Goal: Task Accomplishment & Management: Manage account settings

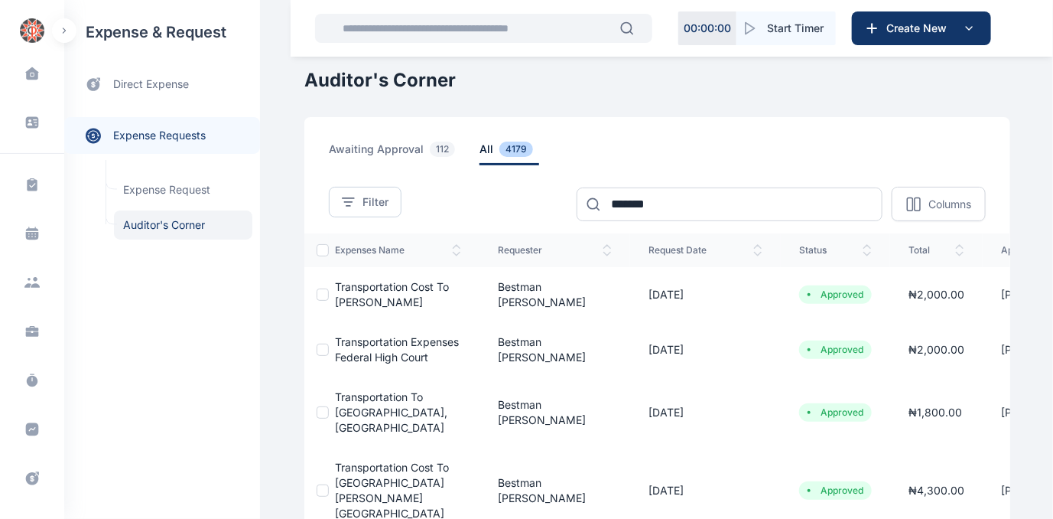
scroll to position [2, 0]
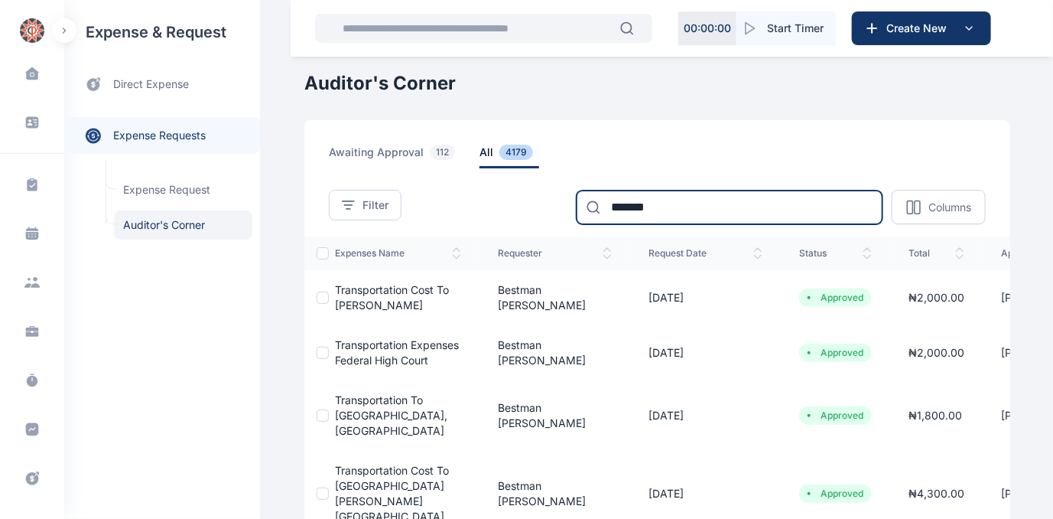
click at [695, 213] on input "*******" at bounding box center [730, 207] width 306 height 34
type input "*"
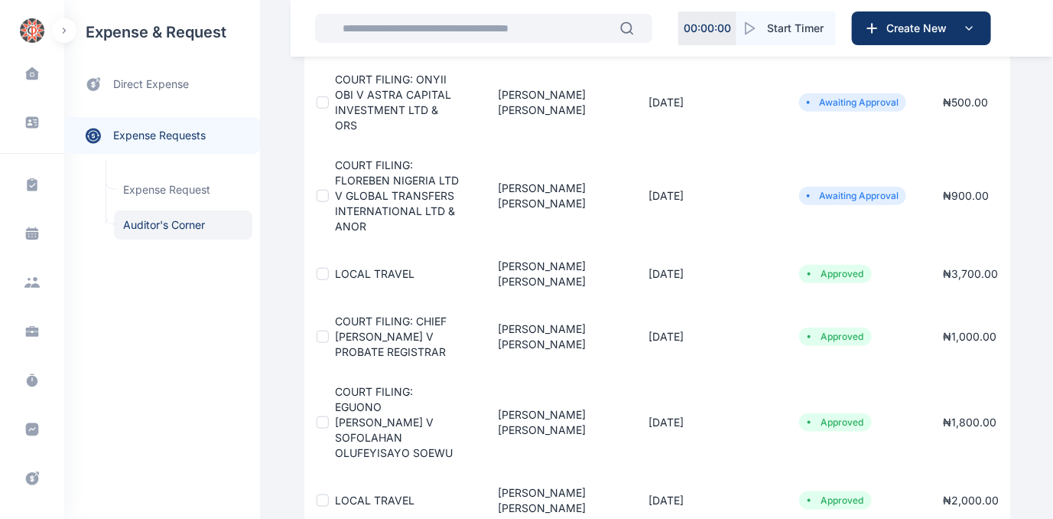
scroll to position [628, 0]
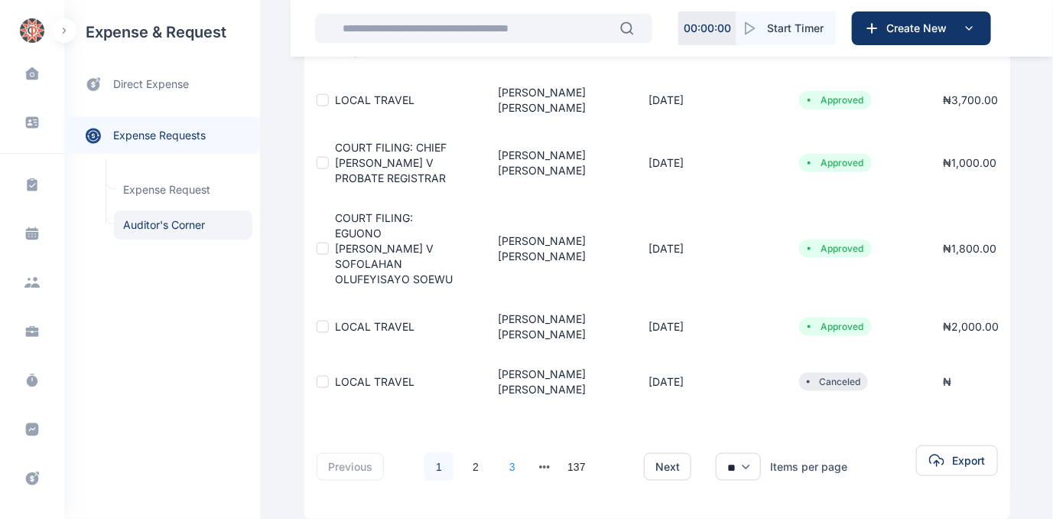
click at [502, 452] on link "3" at bounding box center [512, 466] width 29 height 29
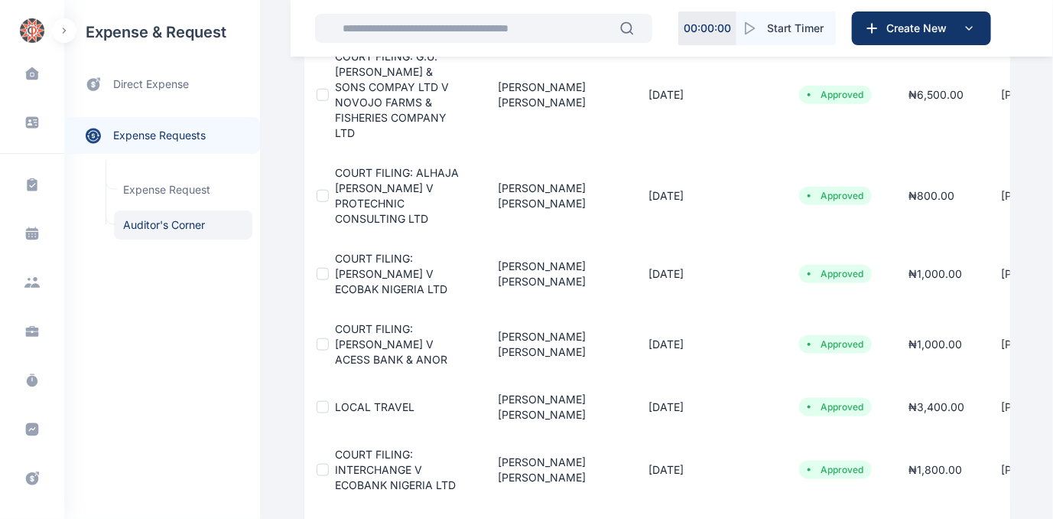
scroll to position [656, 0]
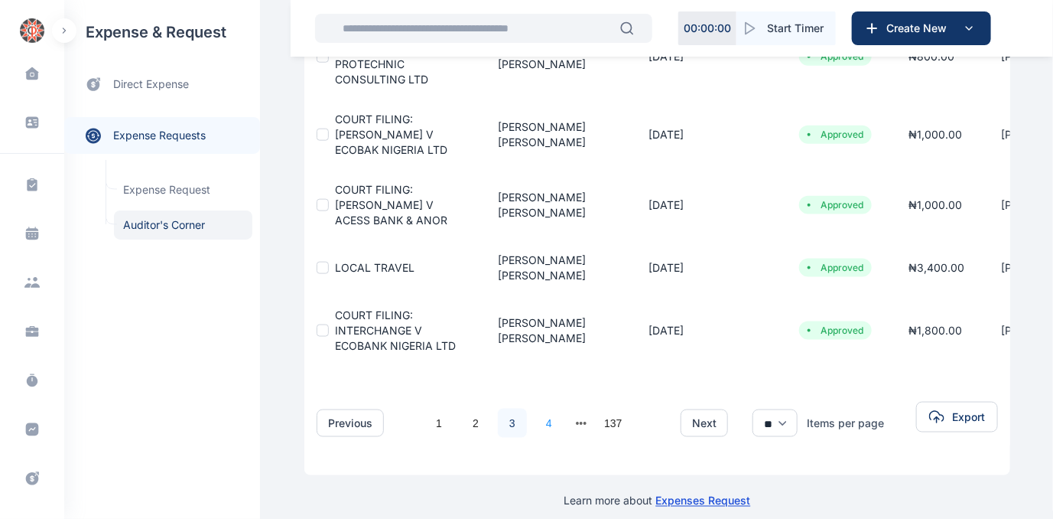
click at [536, 408] on link "4" at bounding box center [549, 422] width 29 height 29
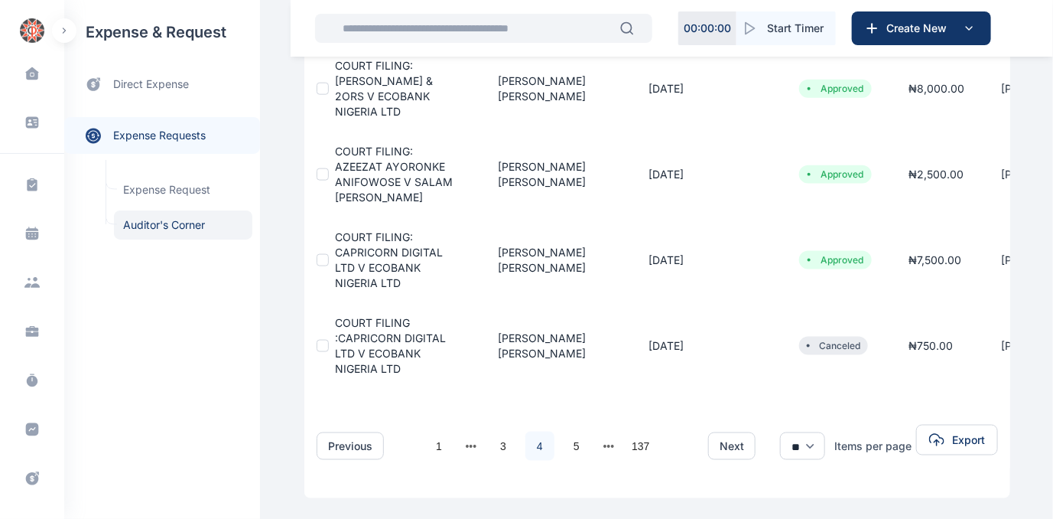
scroll to position [726, 0]
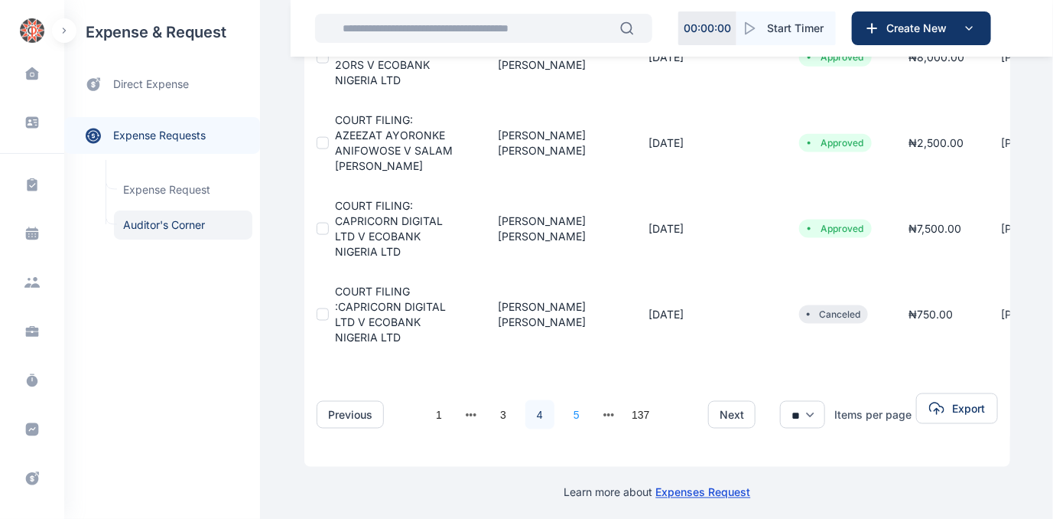
click at [567, 402] on link "5" at bounding box center [576, 414] width 29 height 29
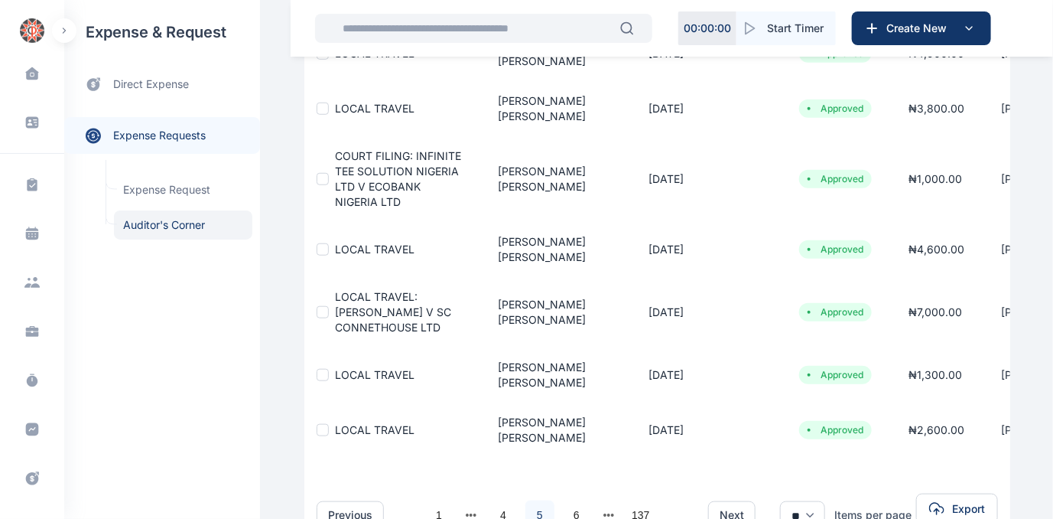
scroll to position [426, 0]
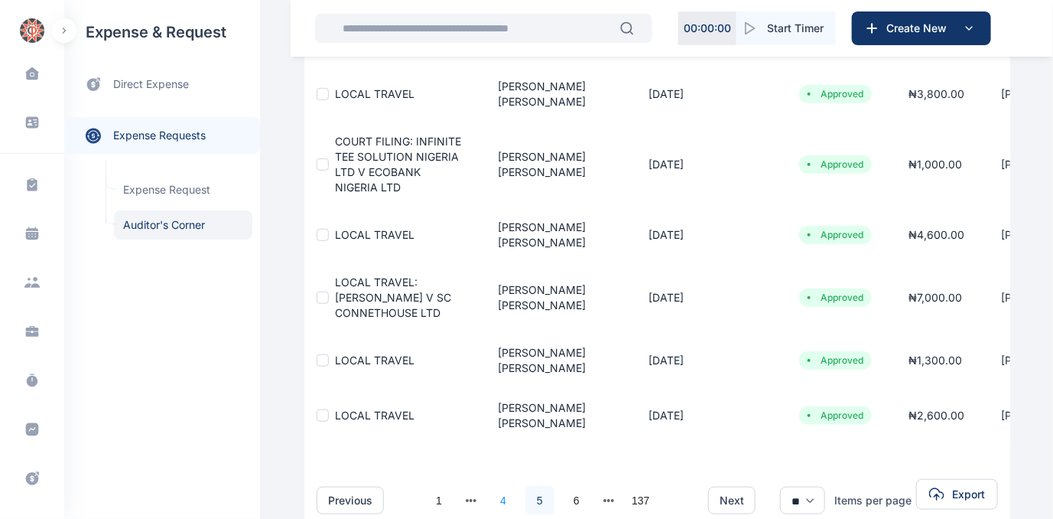
click at [497, 486] on link "4" at bounding box center [503, 500] width 29 height 29
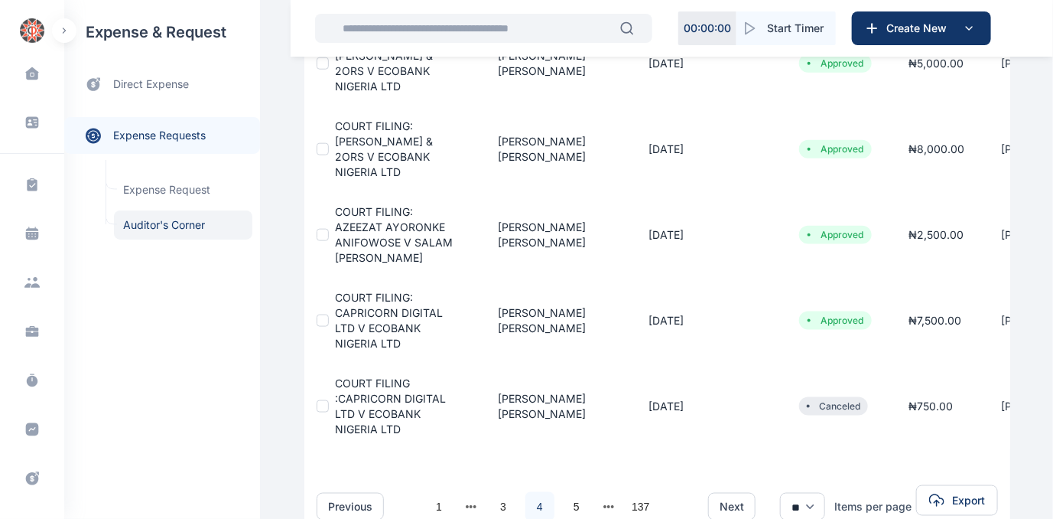
scroll to position [650, 0]
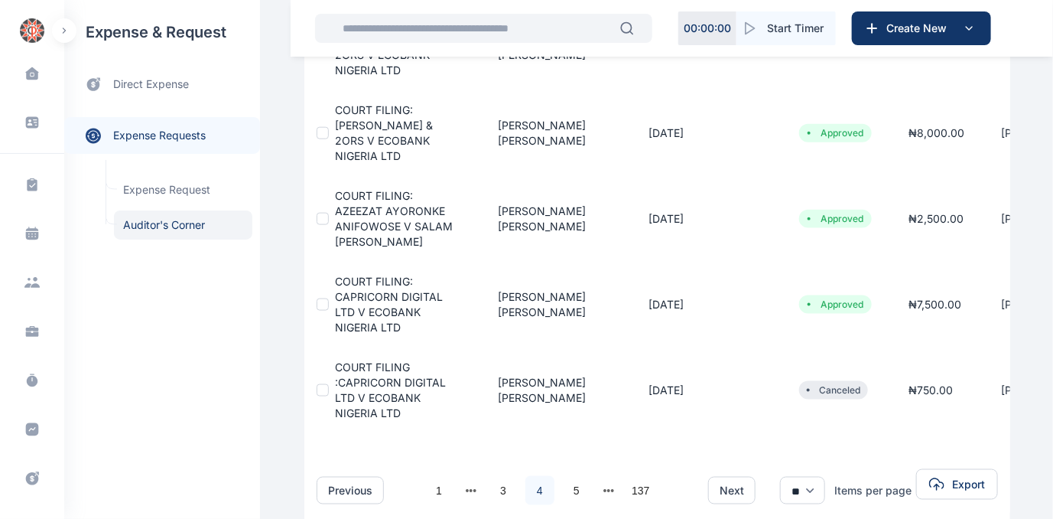
click at [493, 479] on link "3" at bounding box center [503, 490] width 29 height 29
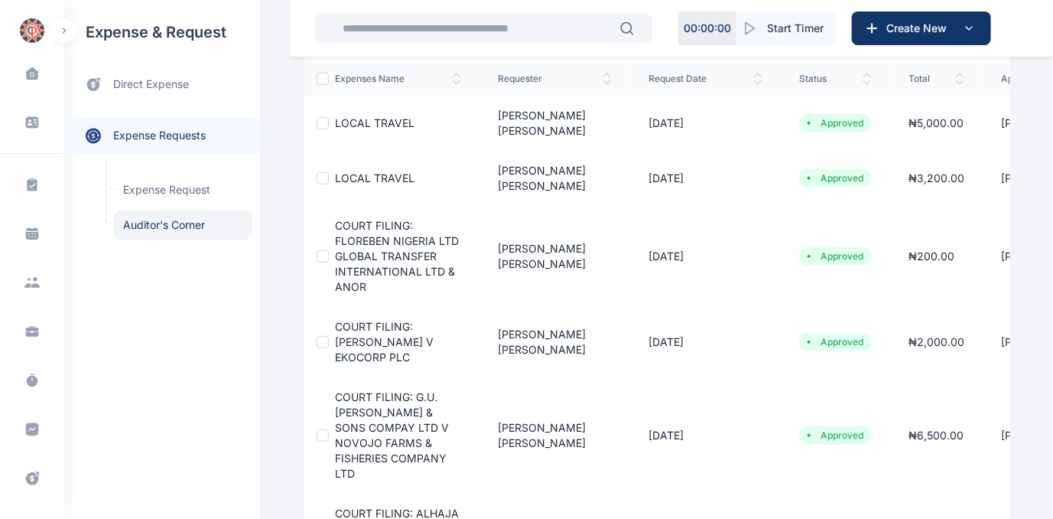
scroll to position [630, 0]
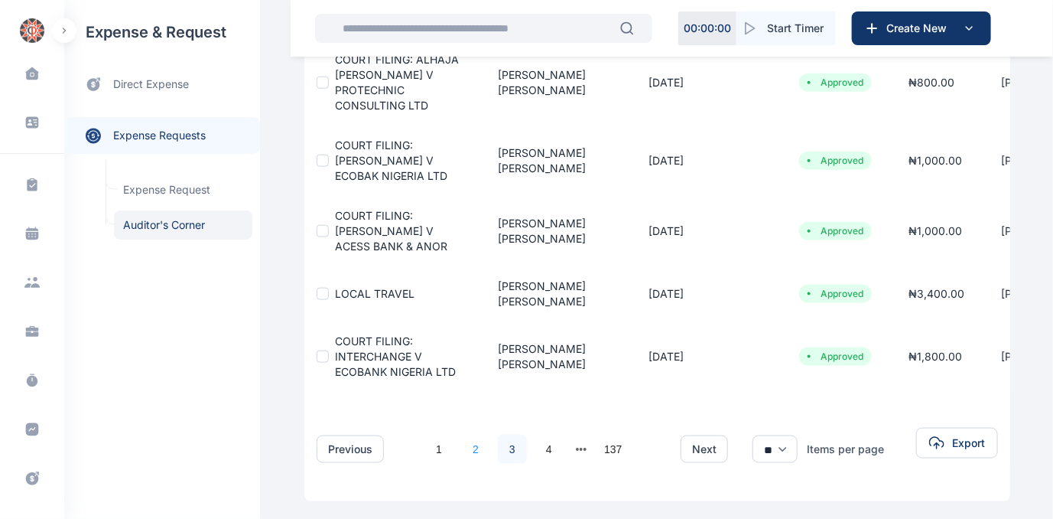
click at [464, 434] on link "2" at bounding box center [475, 448] width 29 height 29
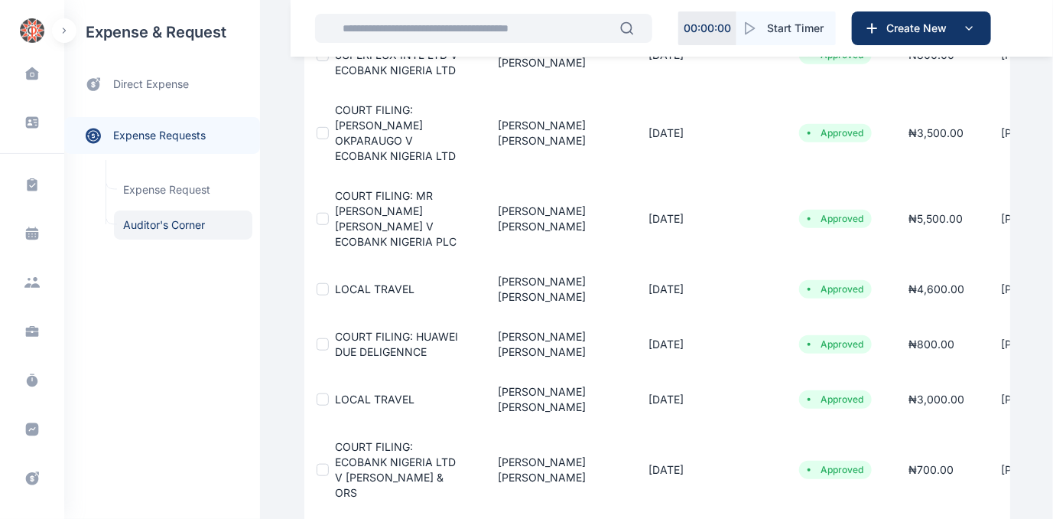
scroll to position [306, 0]
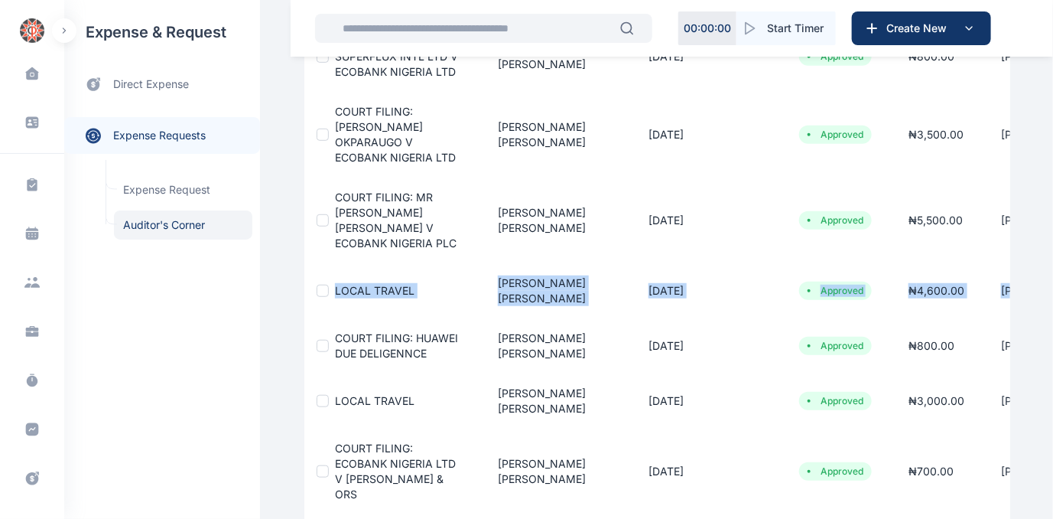
drag, startPoint x: 1052, startPoint y: 255, endPoint x: 1057, endPoint y: 225, distance: 30.9
click at [1052, 225] on html "00 : 00 : 00 Start Timer Create New Dashboard dashboard Conflict-Check conflict…" at bounding box center [526, 273] width 1053 height 1159
drag, startPoint x: 1057, startPoint y: 225, endPoint x: 1053, endPoint y: 249, distance: 24.8
click at [1052, 249] on html "00 : 00 : 00 Start Timer Create New Dashboard dashboard Conflict-Check conflict…" at bounding box center [526, 273] width 1053 height 1159
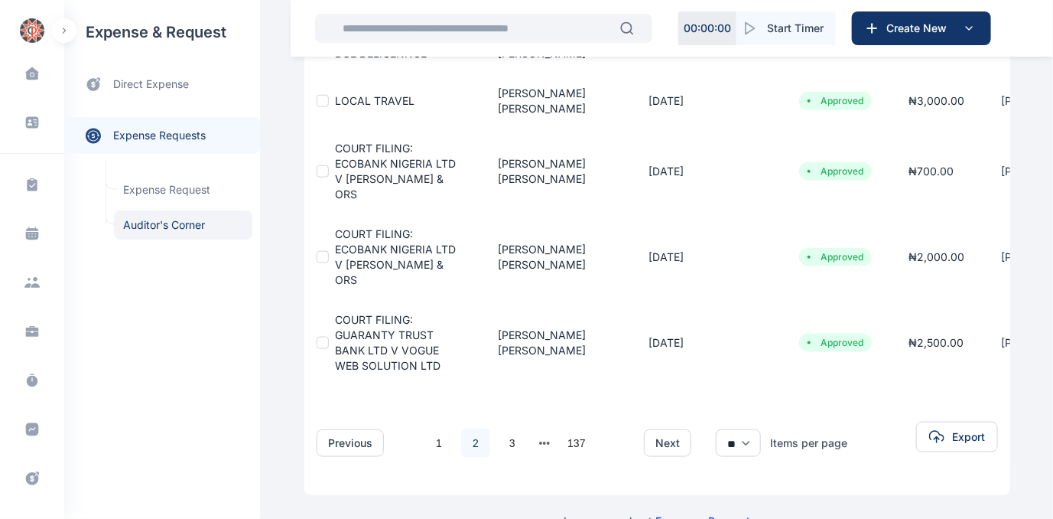
scroll to position [610, 0]
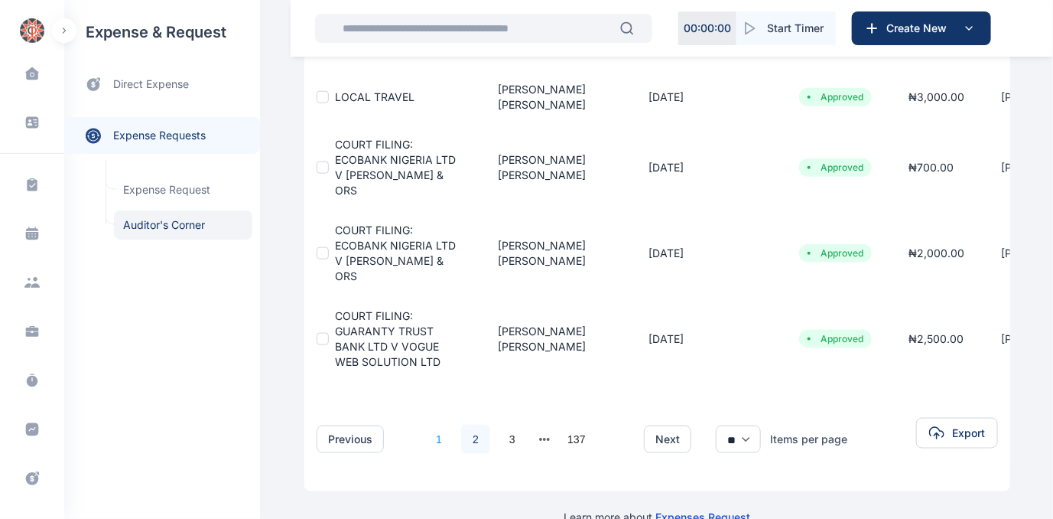
click at [427, 425] on link "1" at bounding box center [439, 439] width 29 height 29
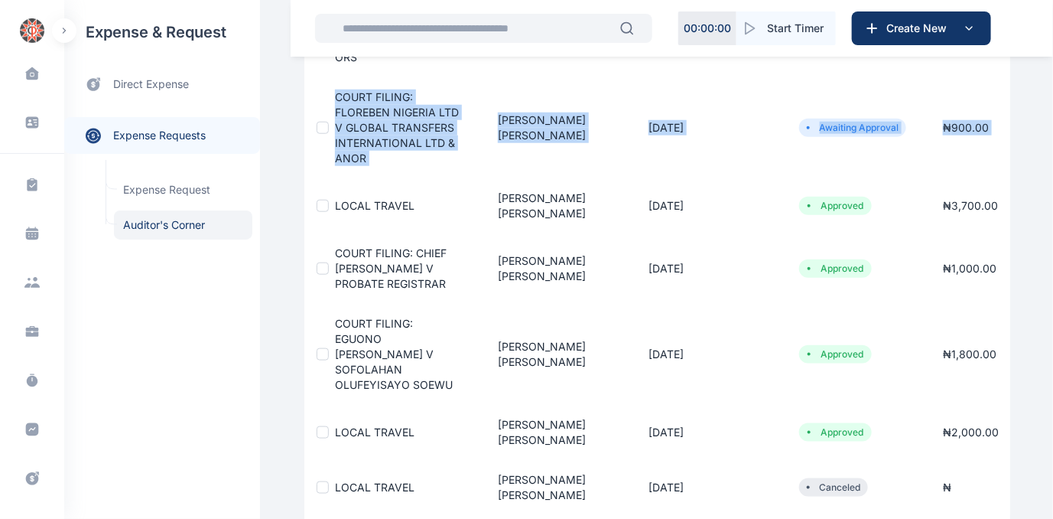
scroll to position [584, 0]
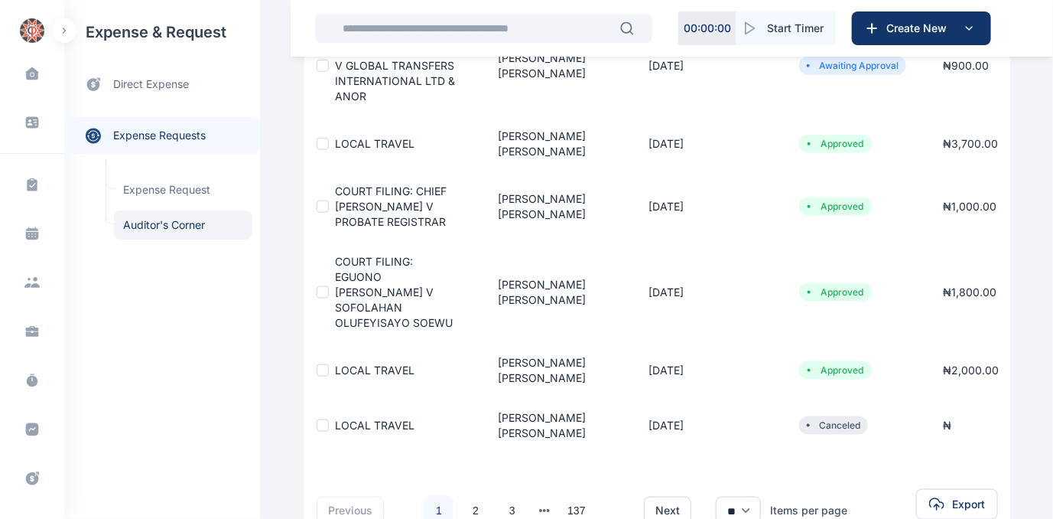
click at [1042, 506] on div "Dashboard dashboard Conflict-Check conflict-check Task Management task manageme…" at bounding box center [526, 18] width 1053 height 1205
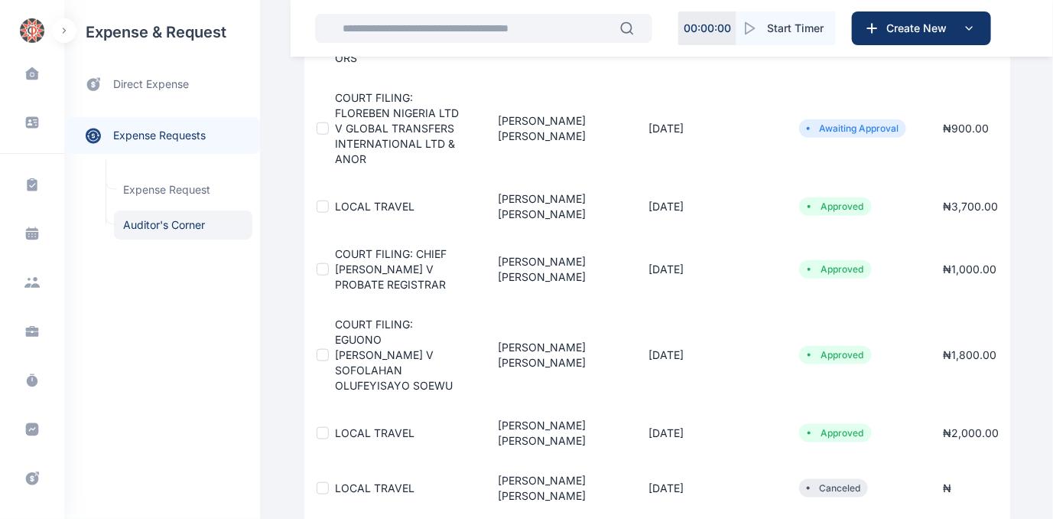
scroll to position [67, 0]
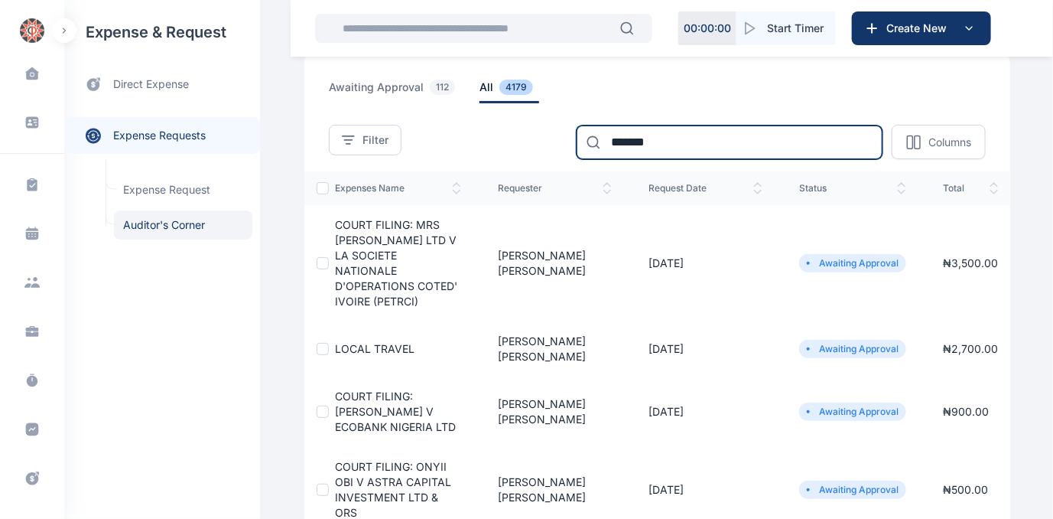
click at [701, 139] on input "*******" at bounding box center [730, 142] width 306 height 34
type input "*"
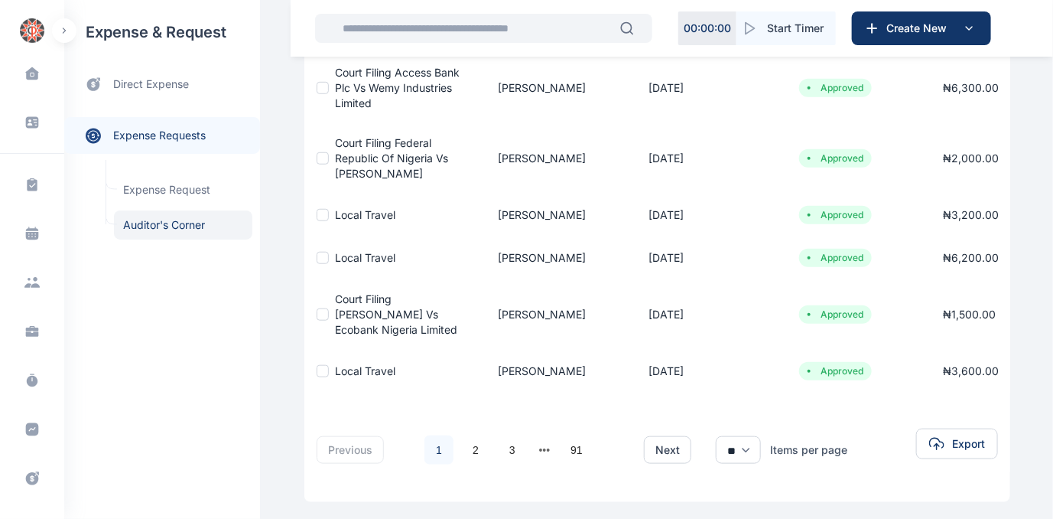
scroll to position [420, 0]
click at [503, 444] on link "3" at bounding box center [512, 448] width 29 height 29
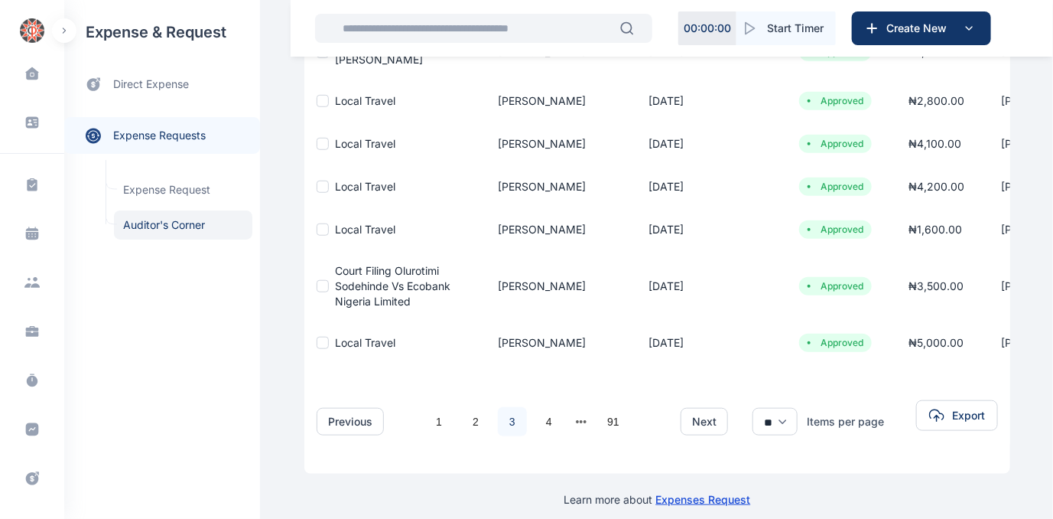
scroll to position [424, 0]
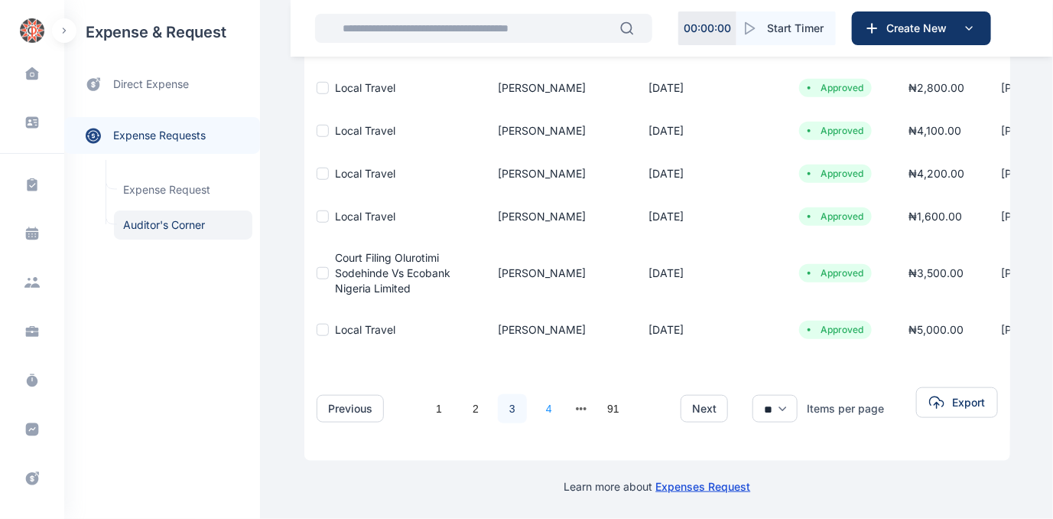
click at [540, 397] on link "4" at bounding box center [549, 408] width 29 height 29
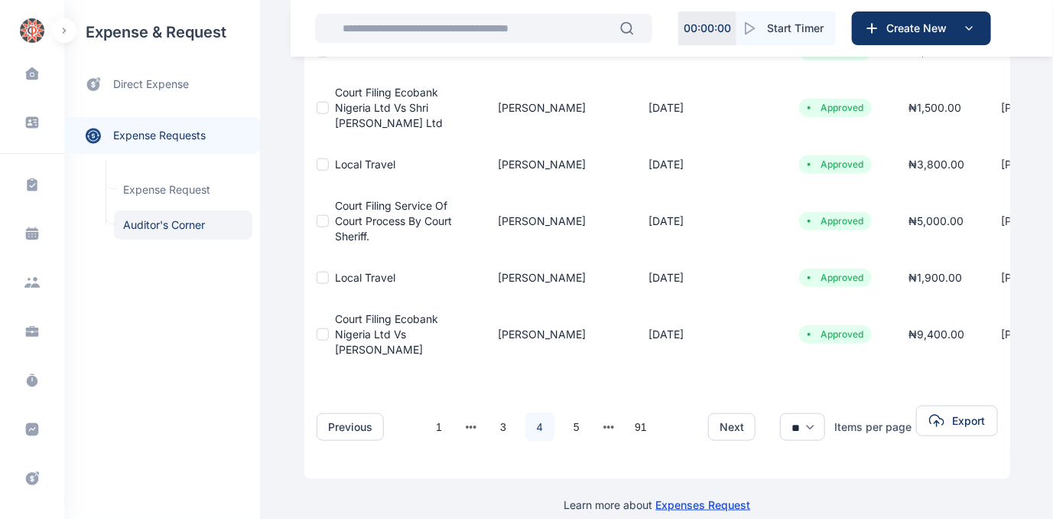
scroll to position [536, 0]
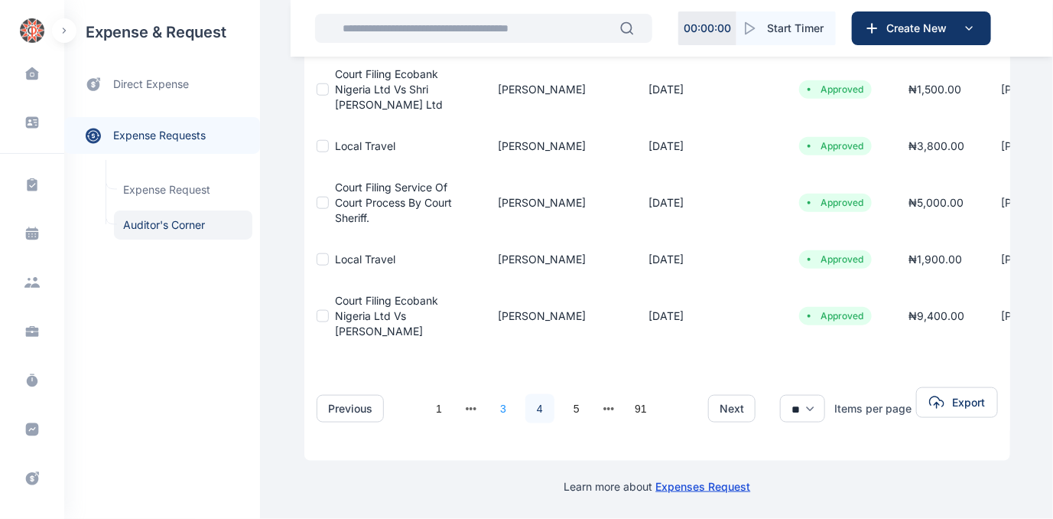
click at [490, 402] on link "3" at bounding box center [503, 408] width 29 height 29
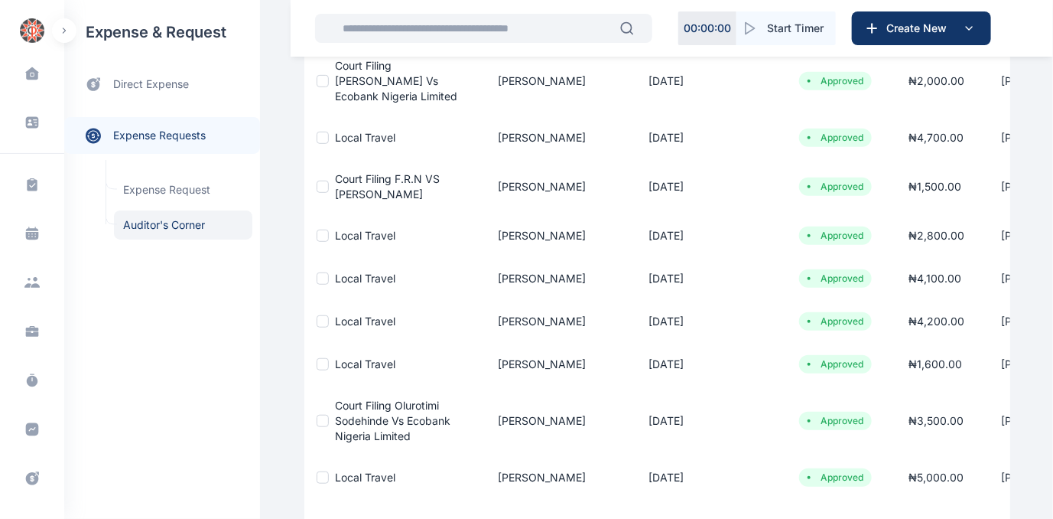
scroll to position [271, 0]
click at [1050, 297] on div "Dashboard dashboard Conflict-Check conflict-check Task Management task manageme…" at bounding box center [526, 196] width 1053 height 935
drag, startPoint x: 1050, startPoint y: 297, endPoint x: 1065, endPoint y: 356, distance: 61.4
click at [1052, 356] on html "00 : 00 : 00 Start Timer Create New Dashboard dashboard Conflict-Check conflict…" at bounding box center [526, 196] width 1053 height 935
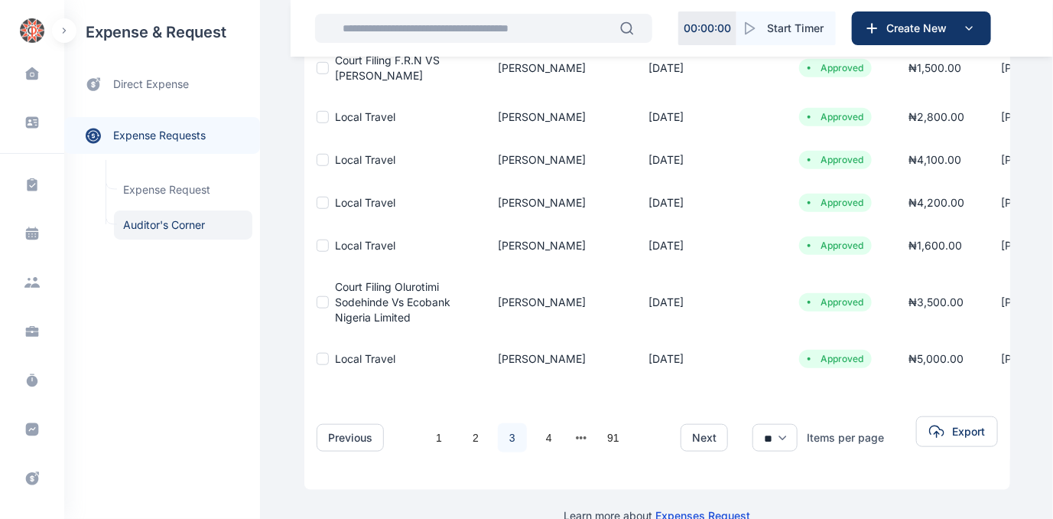
scroll to position [405, 0]
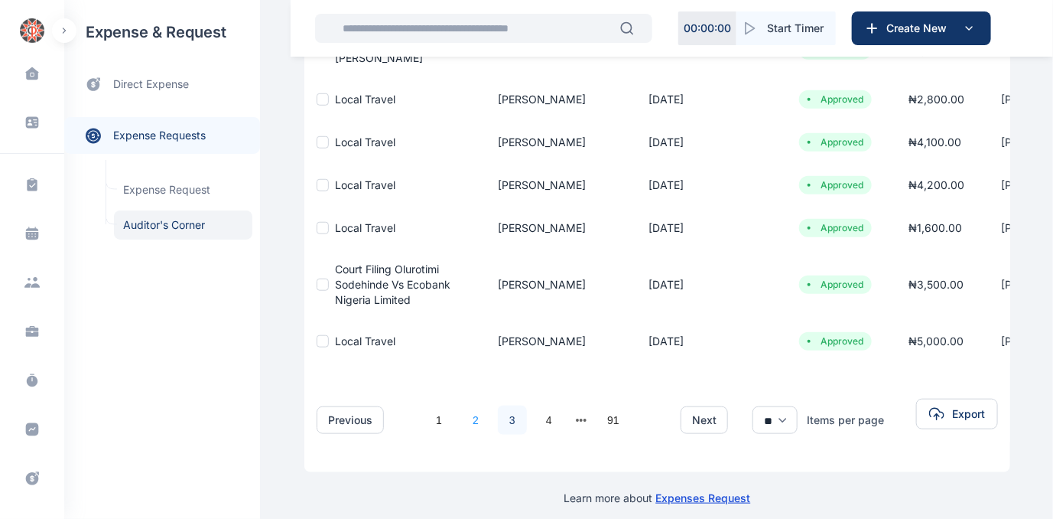
click at [467, 418] on link "2" at bounding box center [475, 419] width 29 height 29
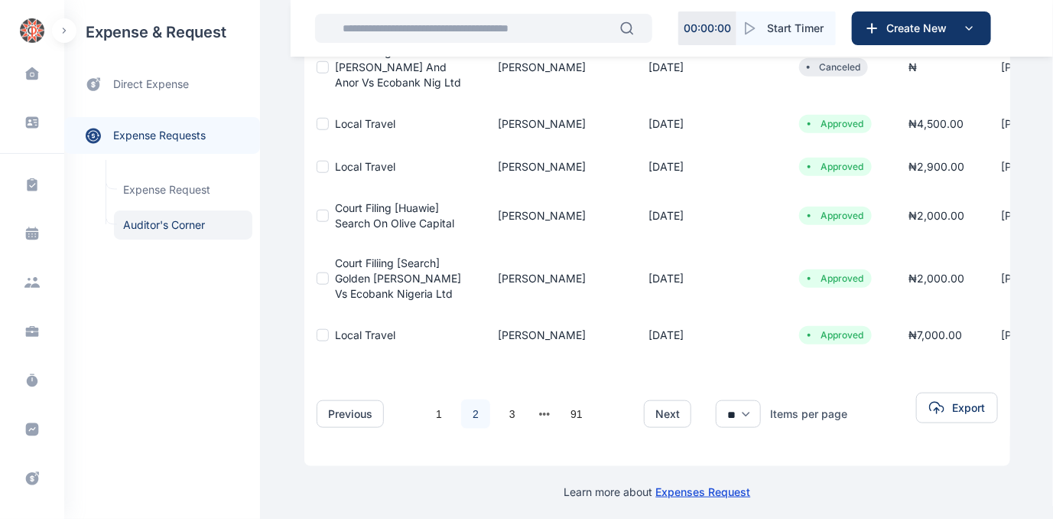
scroll to position [493, 0]
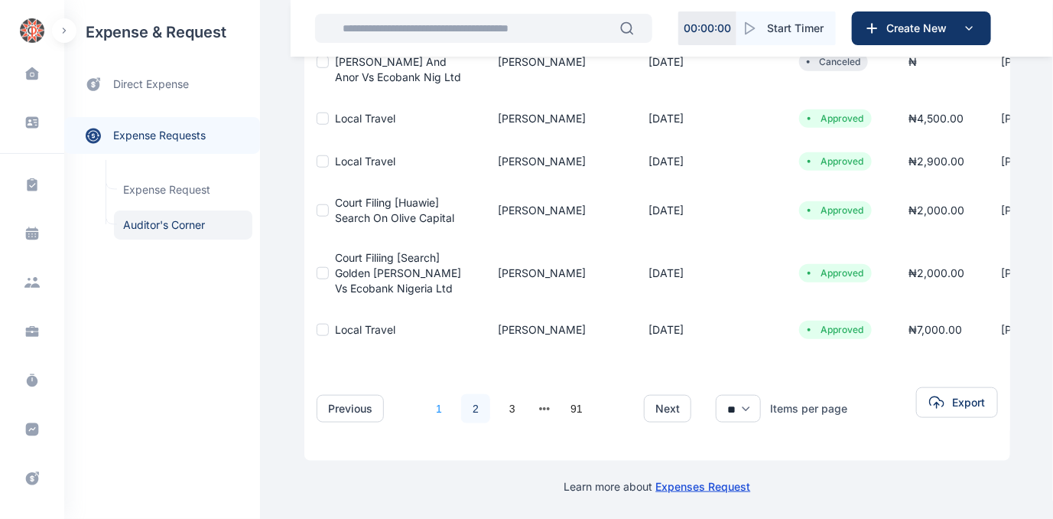
click at [426, 402] on link "1" at bounding box center [439, 408] width 29 height 29
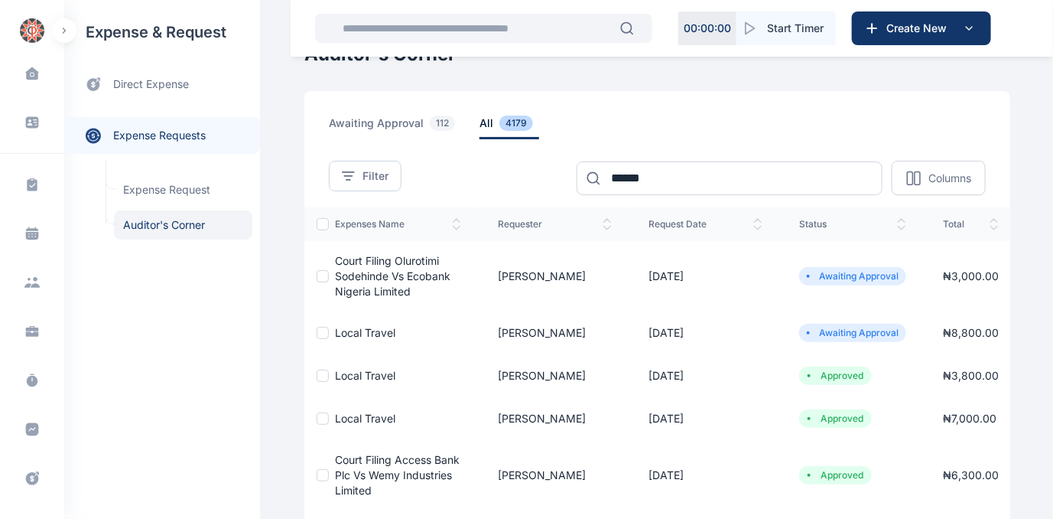
scroll to position [0, 0]
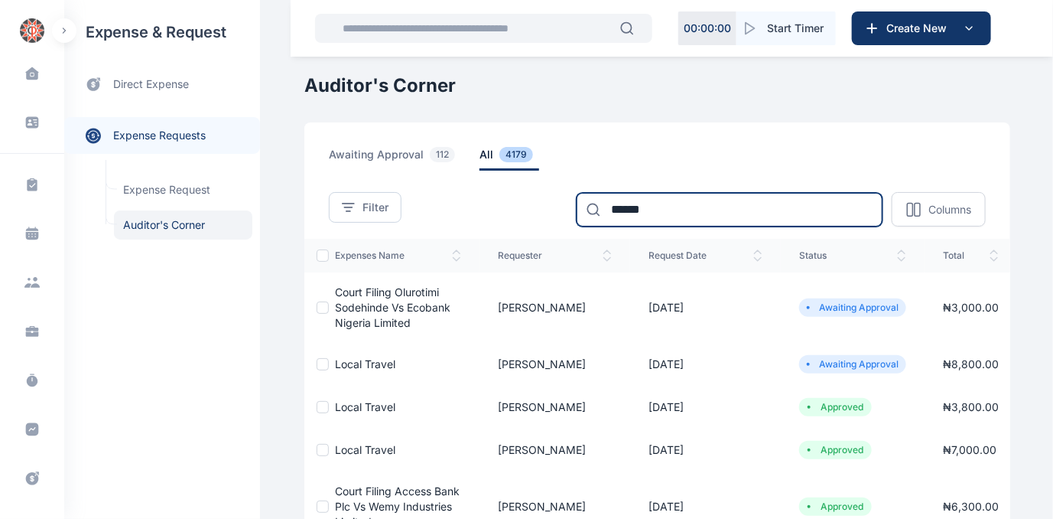
click at [675, 211] on input "******" at bounding box center [730, 210] width 306 height 34
type input "*"
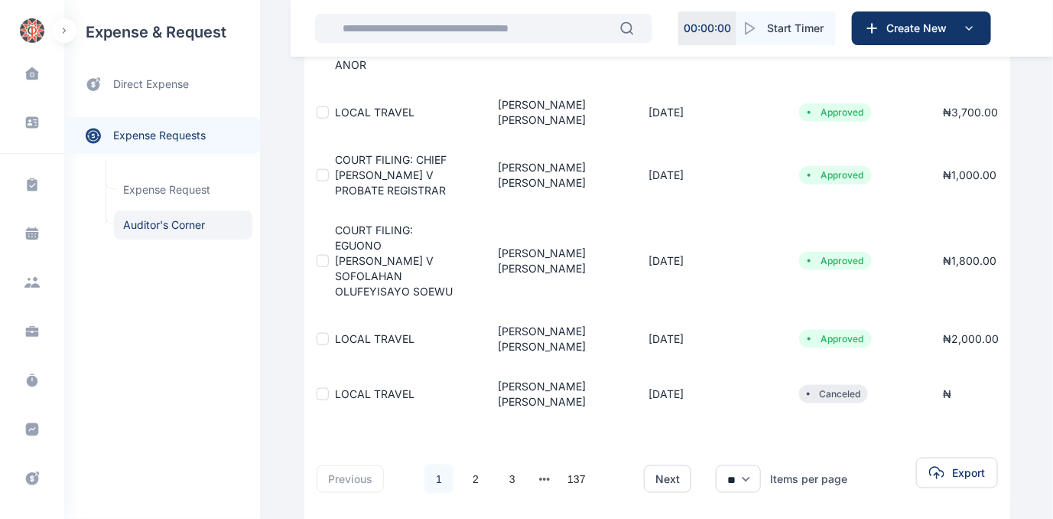
scroll to position [628, 0]
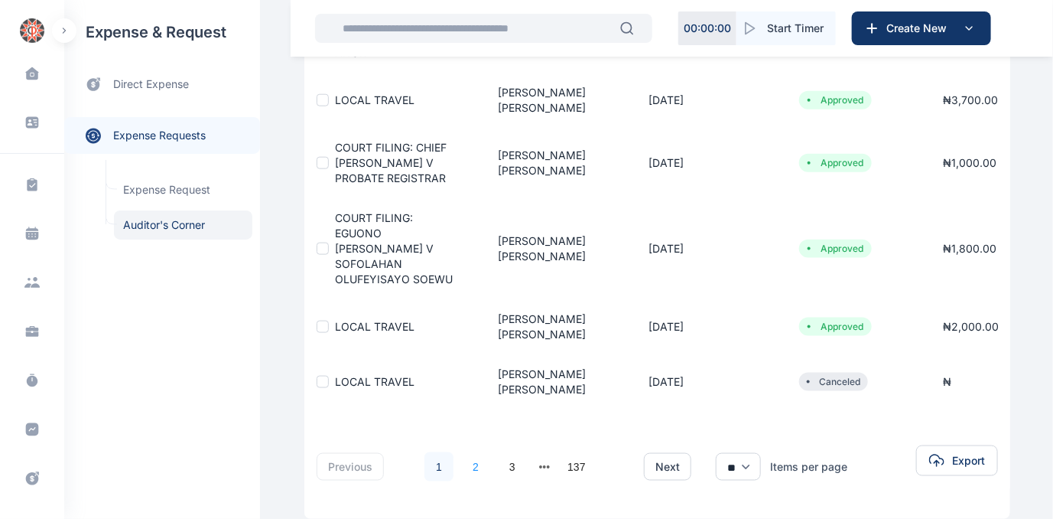
click at [467, 452] on link "2" at bounding box center [475, 466] width 29 height 29
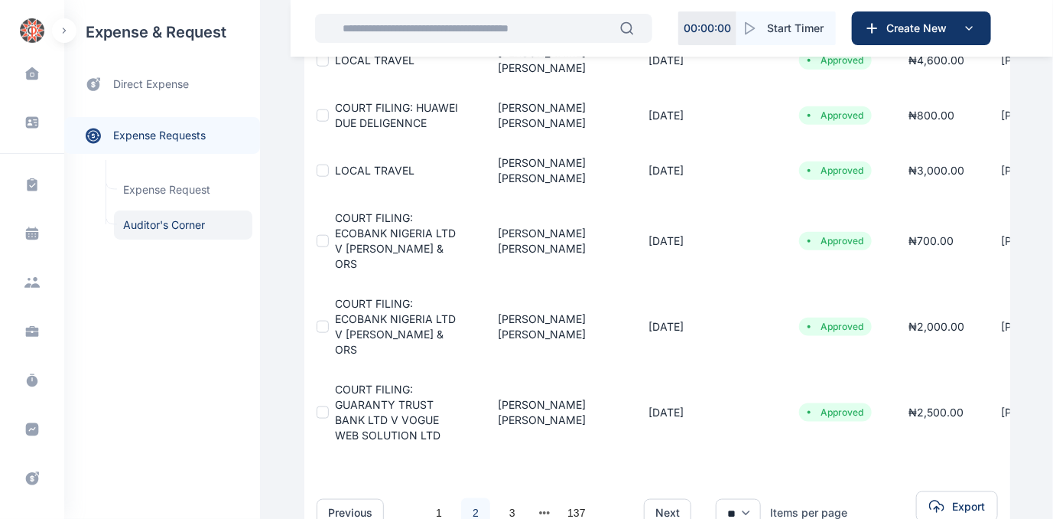
scroll to position [610, 0]
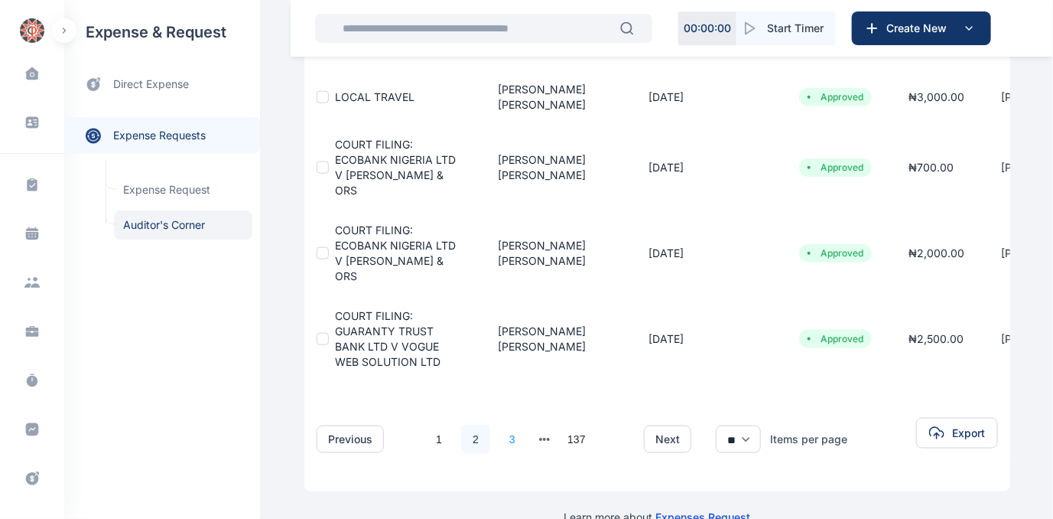
click at [499, 425] on link "3" at bounding box center [512, 439] width 29 height 29
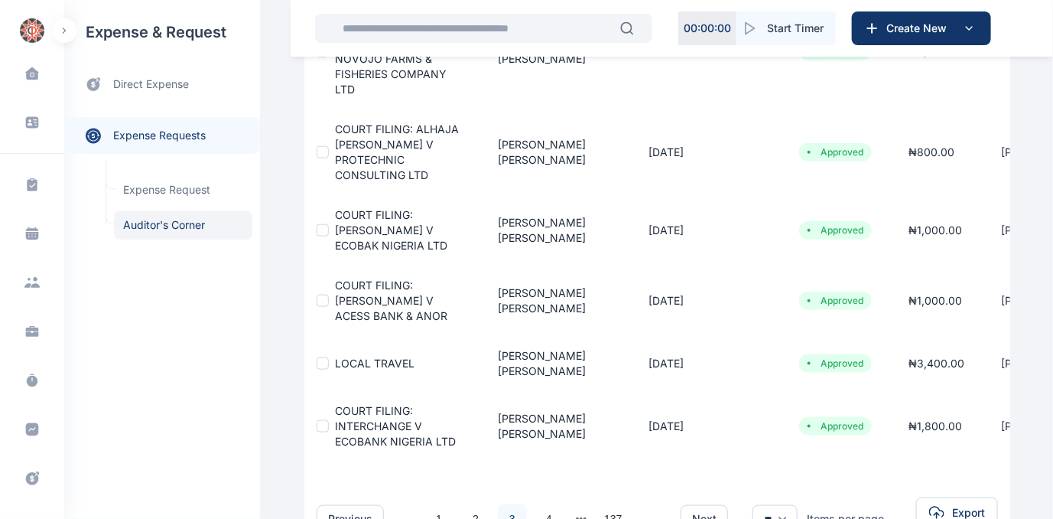
scroll to position [656, 0]
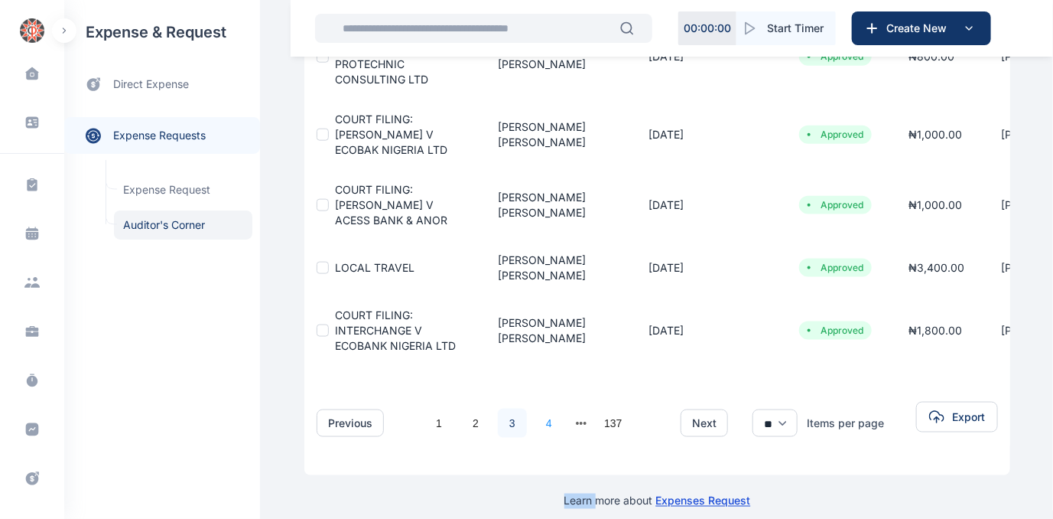
click at [538, 408] on link "4" at bounding box center [549, 422] width 29 height 29
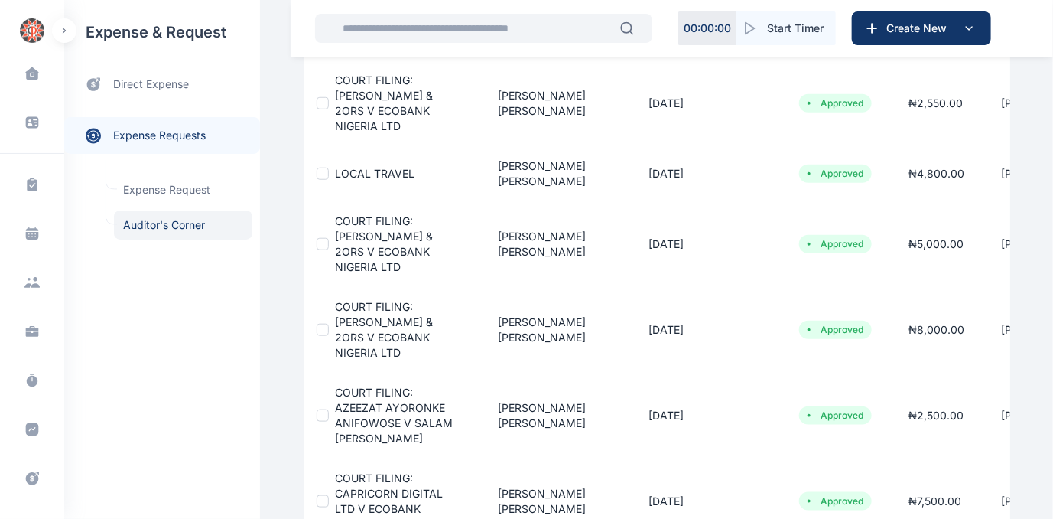
scroll to position [726, 0]
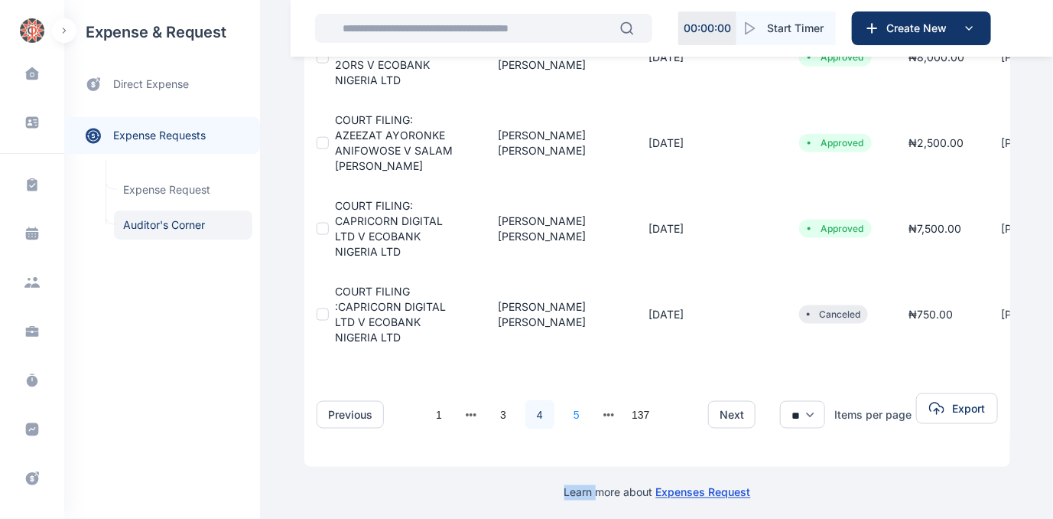
click at [564, 405] on link "5" at bounding box center [576, 414] width 29 height 29
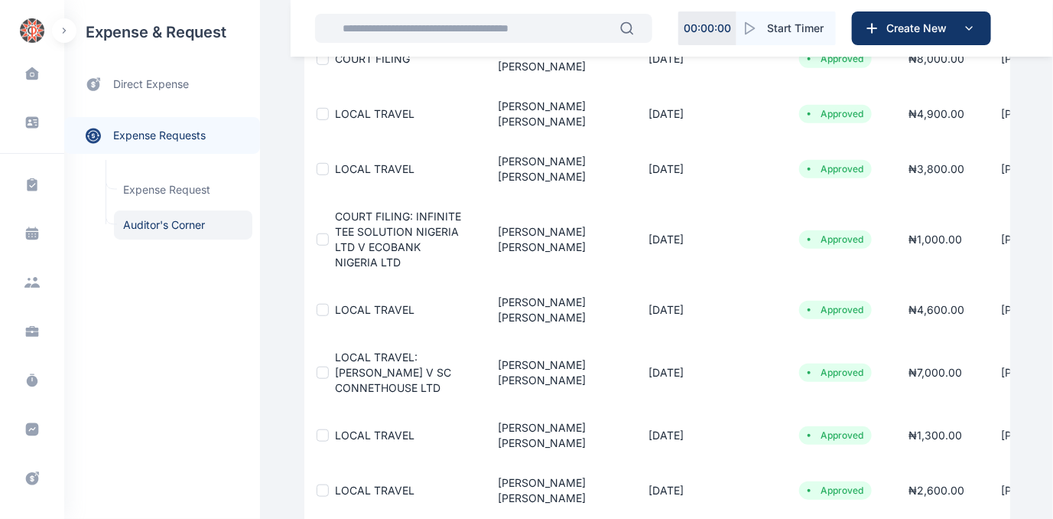
scroll to position [426, 0]
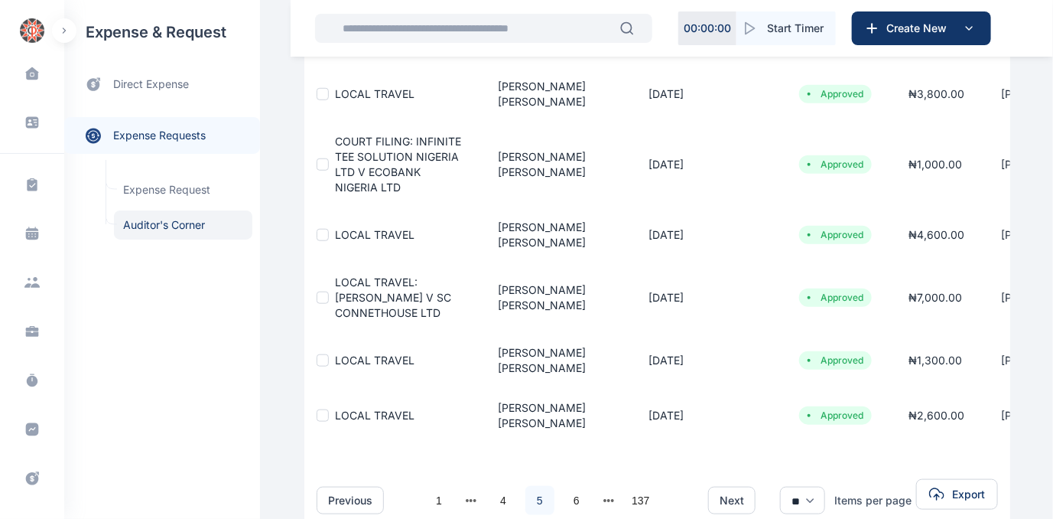
click at [526, 486] on link "5" at bounding box center [539, 500] width 29 height 29
click at [529, 486] on link "5" at bounding box center [539, 500] width 29 height 29
click at [490, 486] on link "4" at bounding box center [503, 500] width 29 height 29
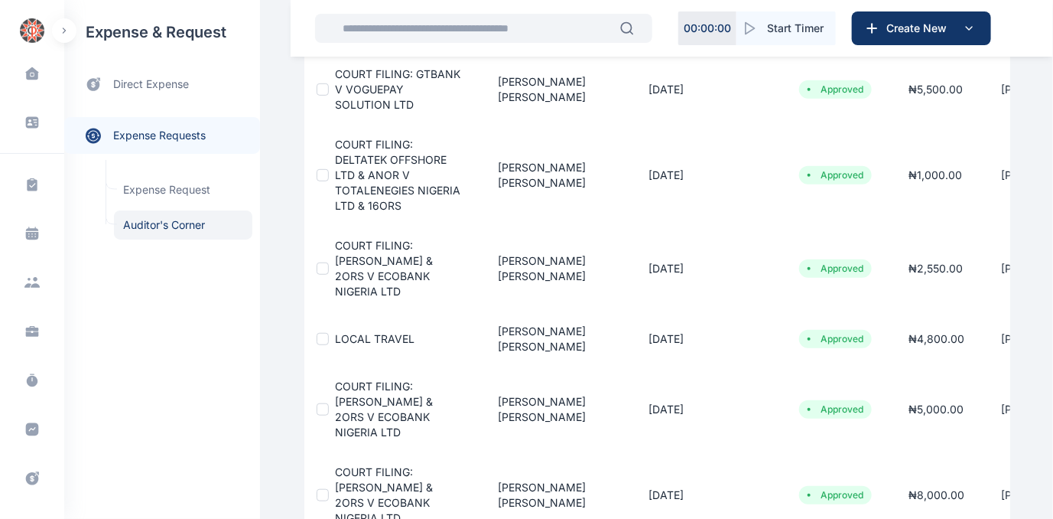
scroll to position [269, 0]
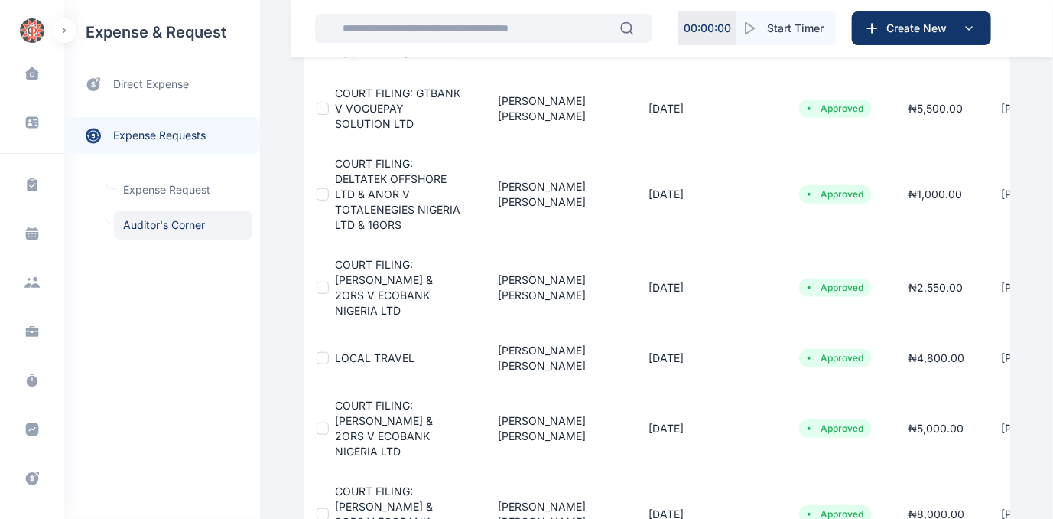
drag, startPoint x: 1050, startPoint y: 243, endPoint x: 1042, endPoint y: 213, distance: 31.0
click at [1042, 213] on div "Dashboard dashboard Conflict-Check conflict-check Task Management task manageme…" at bounding box center [526, 356] width 1053 height 1251
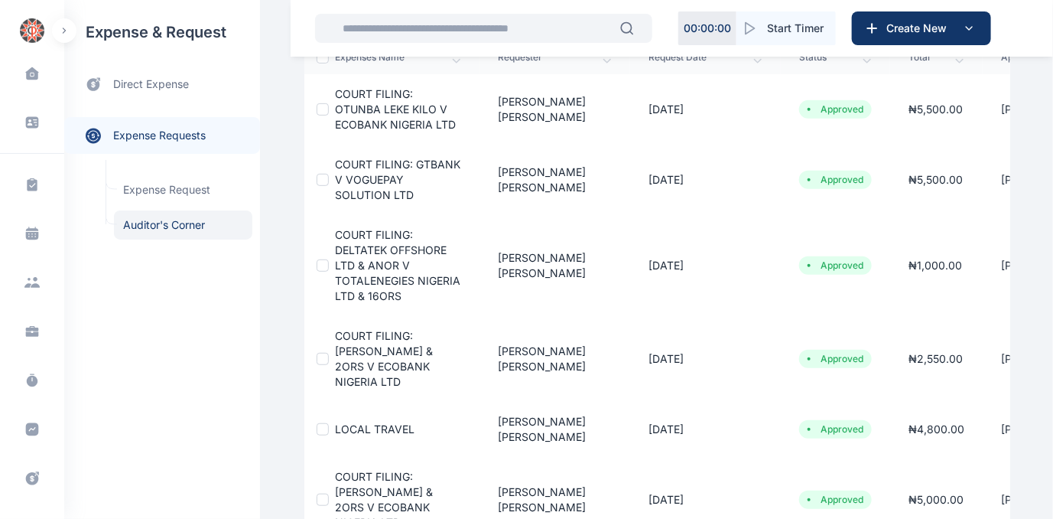
scroll to position [652, 0]
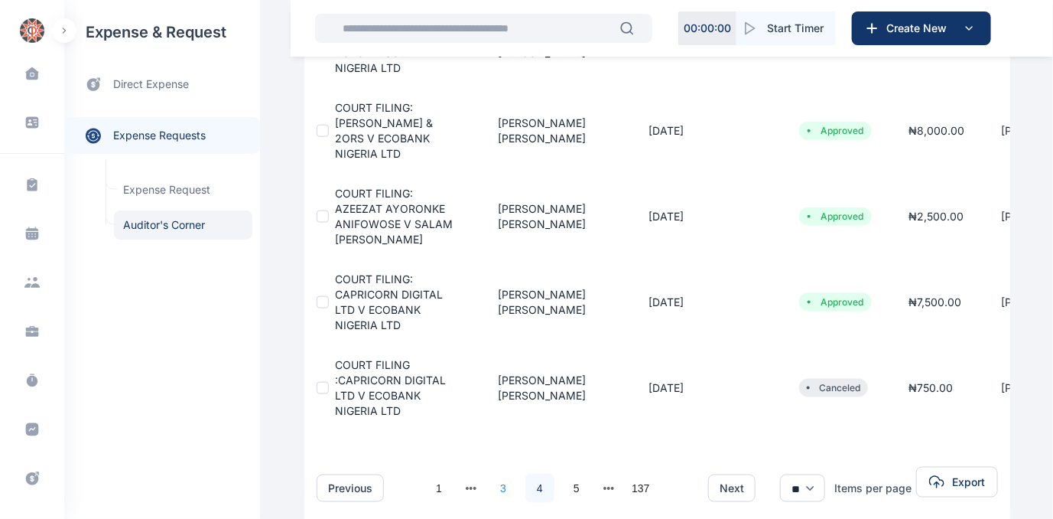
click at [496, 476] on link "3" at bounding box center [503, 487] width 29 height 29
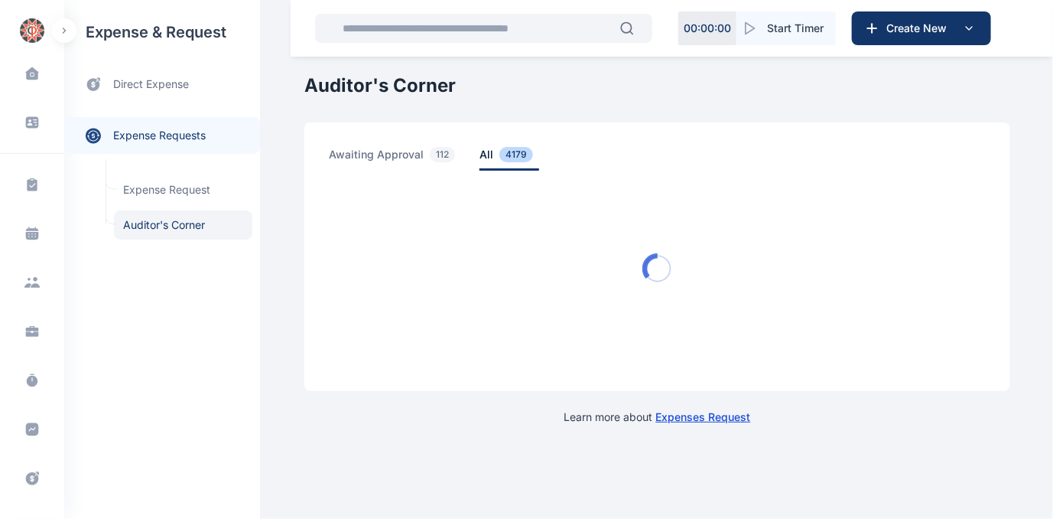
scroll to position [0, 0]
click at [496, 449] on html "00 : 00 : 00 Start Timer Create New Dashboard dashboard Conflict-Check conflict…" at bounding box center [531, 224] width 1062 height 449
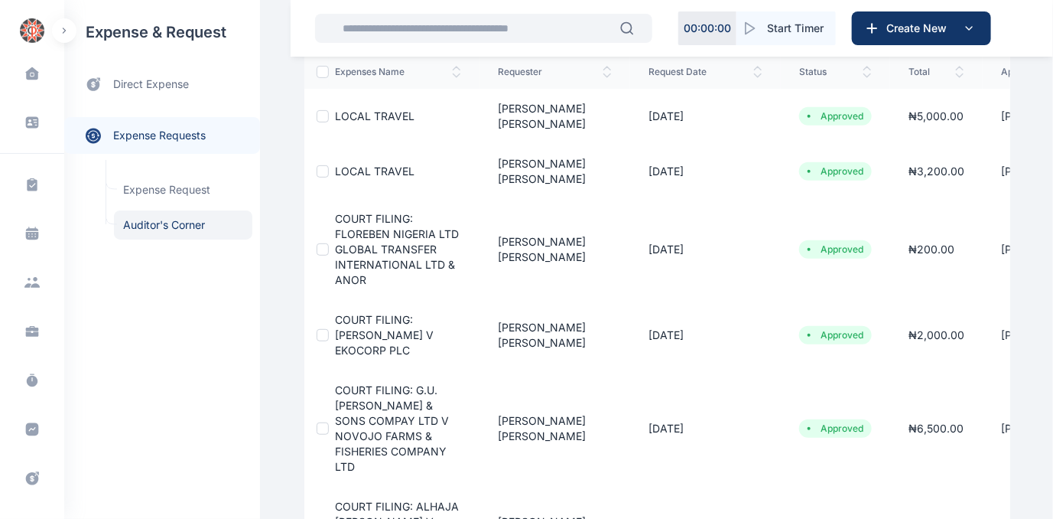
scroll to position [179, 0]
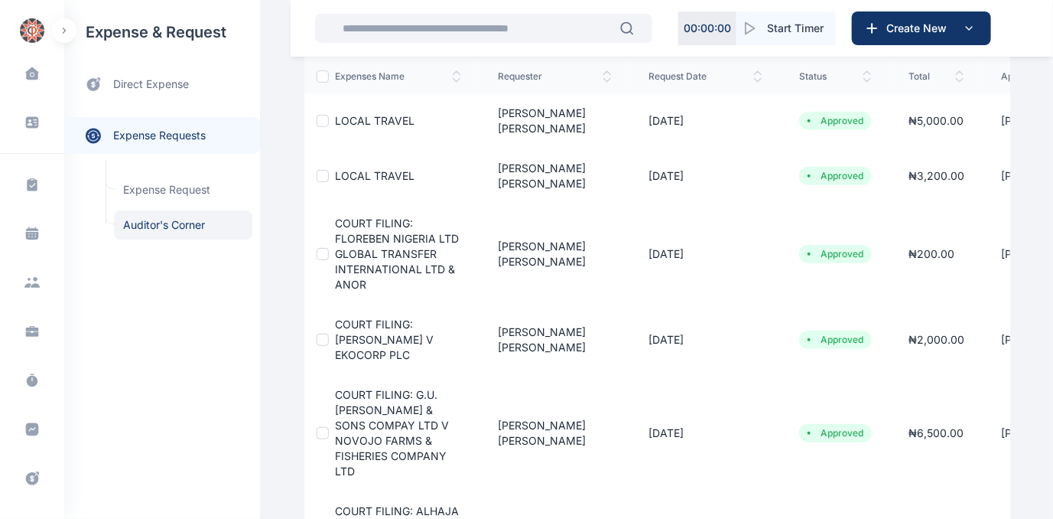
click at [1052, 223] on div "Dashboard dashboard Conflict-Check conflict-check Task Management task manageme…" at bounding box center [526, 415] width 1053 height 1189
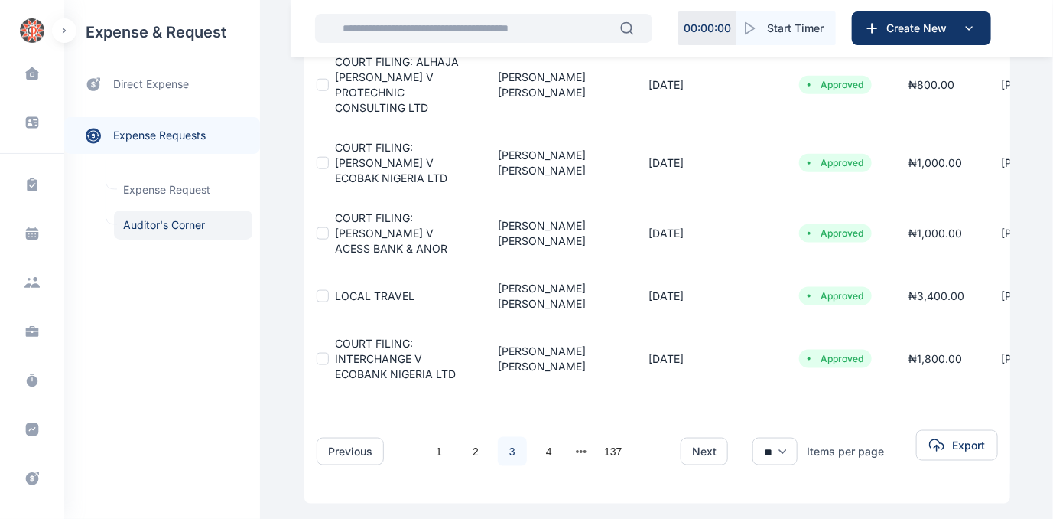
scroll to position [656, 0]
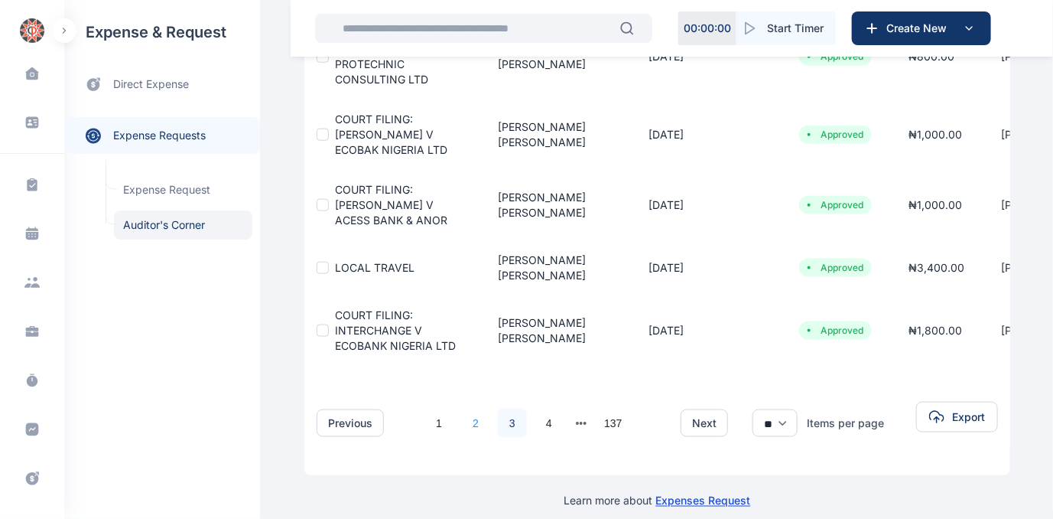
click at [465, 408] on link "2" at bounding box center [475, 422] width 29 height 29
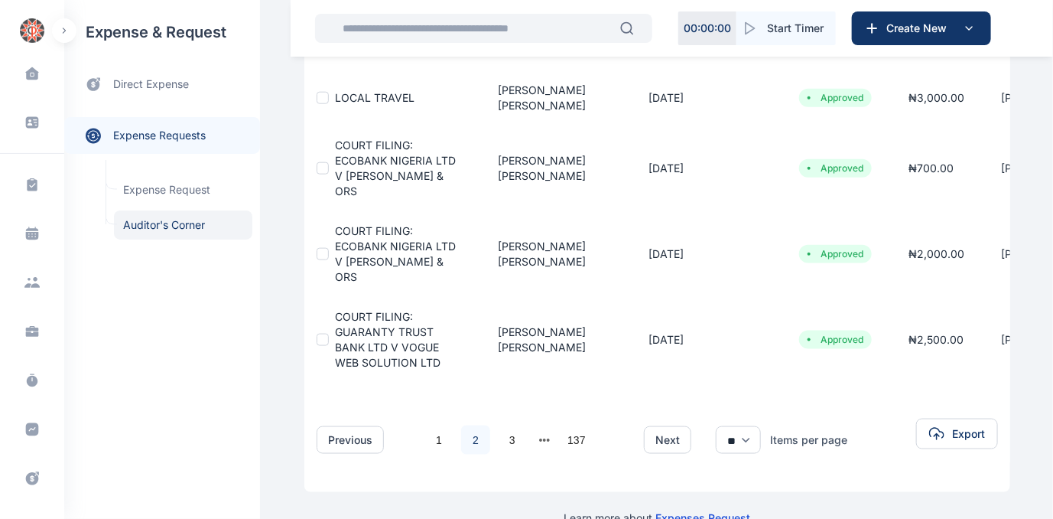
scroll to position [610, 0]
click at [428, 425] on link "1" at bounding box center [439, 439] width 29 height 29
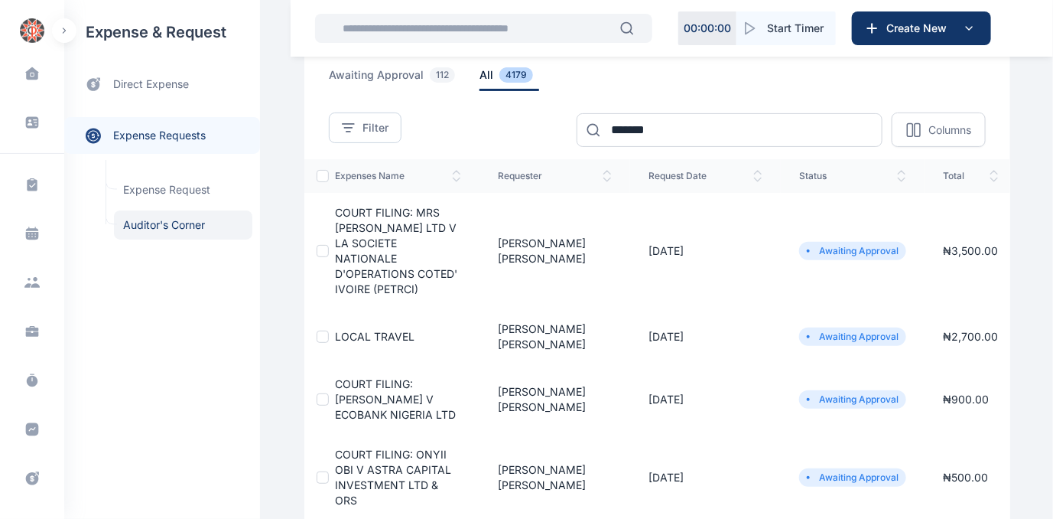
scroll to position [0, 0]
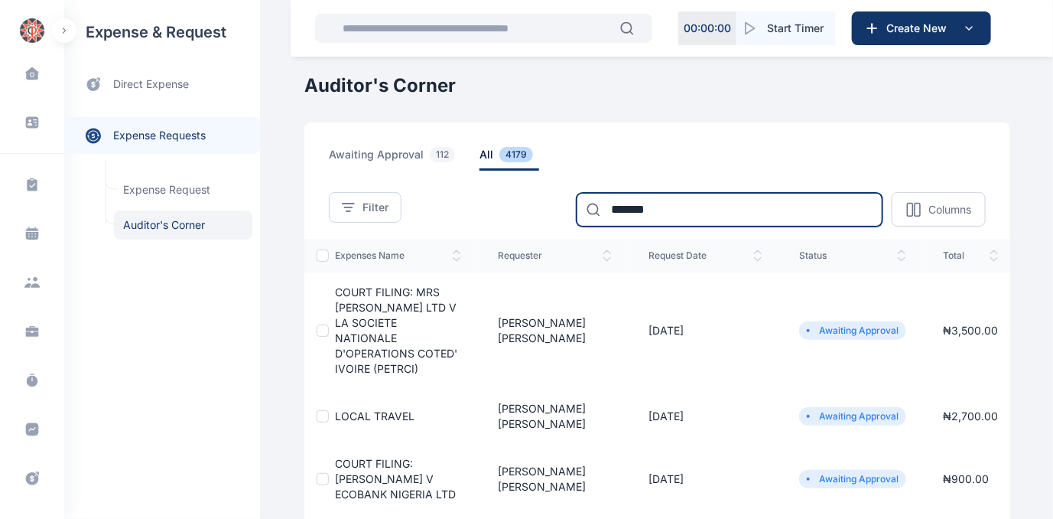
click at [665, 203] on input "*******" at bounding box center [730, 210] width 306 height 34
type input "*"
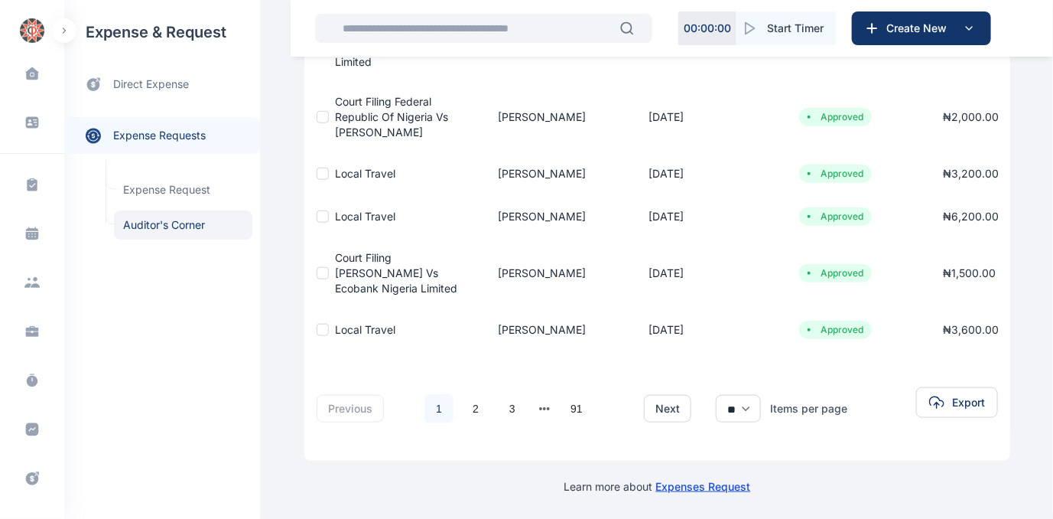
scroll to position [467, 0]
click at [502, 400] on link "3" at bounding box center [512, 408] width 29 height 29
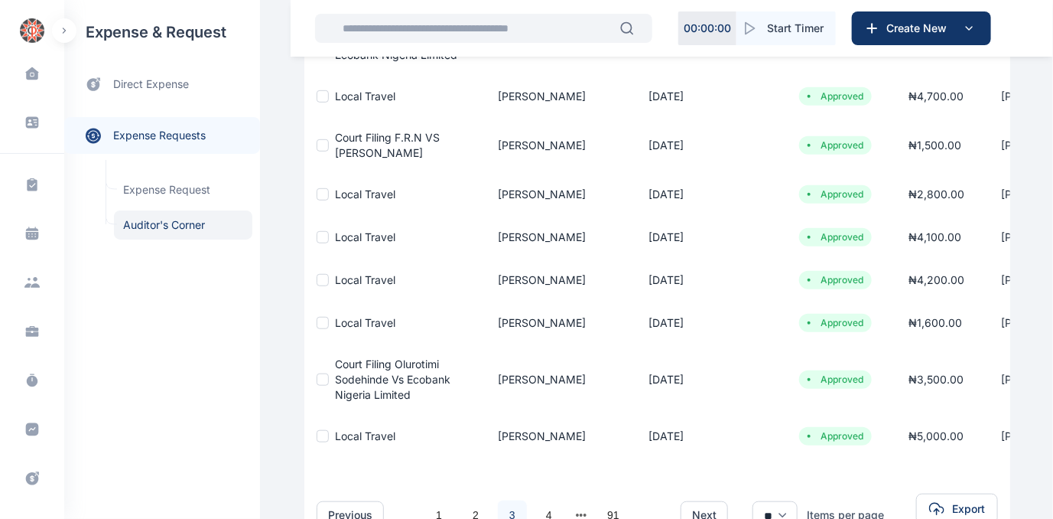
scroll to position [278, 0]
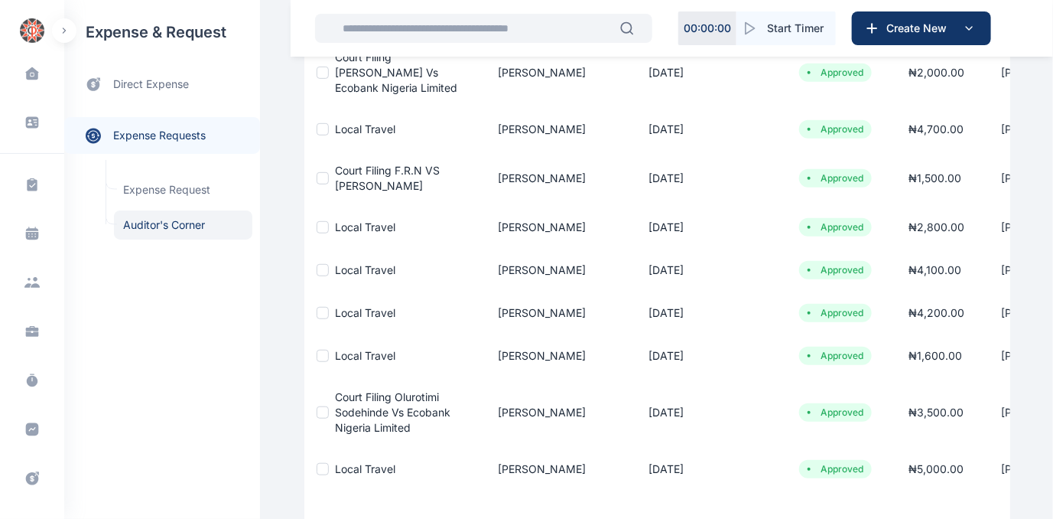
drag, startPoint x: 1052, startPoint y: 288, endPoint x: 1054, endPoint y: 259, distance: 29.9
click at [1052, 259] on html "00 : 00 : 00 Start Timer Create New Dashboard dashboard Conflict-Check conflict…" at bounding box center [526, 189] width 1053 height 935
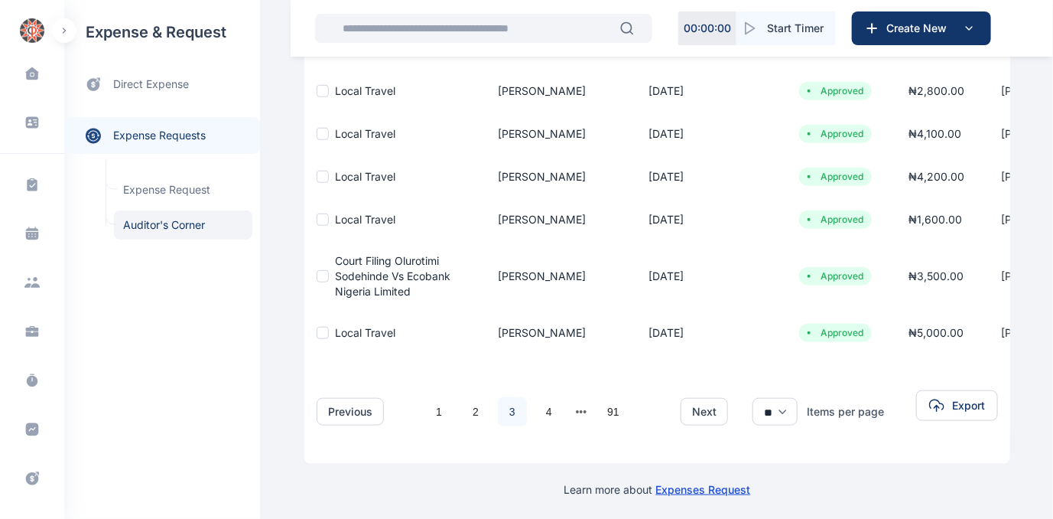
scroll to position [424, 0]
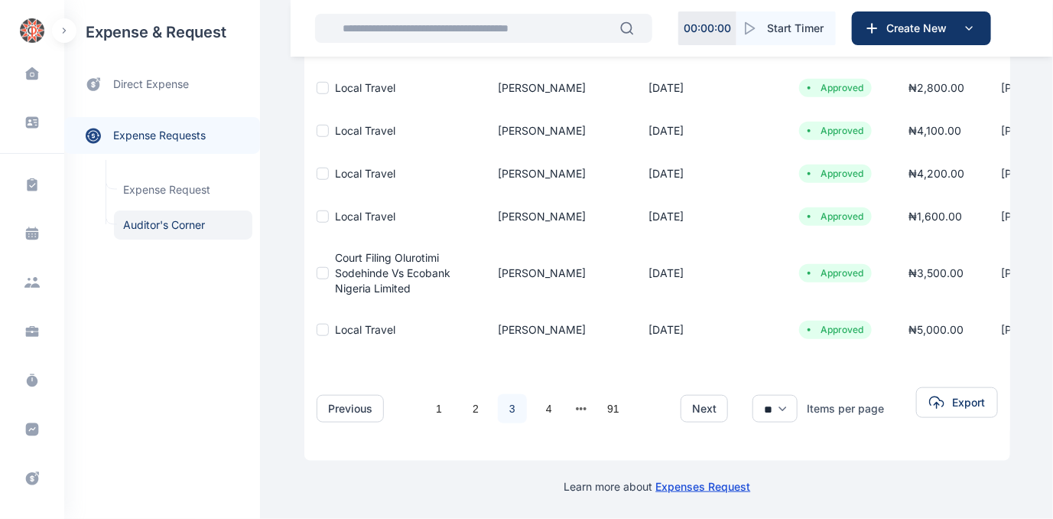
click at [500, 402] on link "3" at bounding box center [512, 408] width 29 height 29
click at [467, 402] on link "2" at bounding box center [475, 408] width 29 height 29
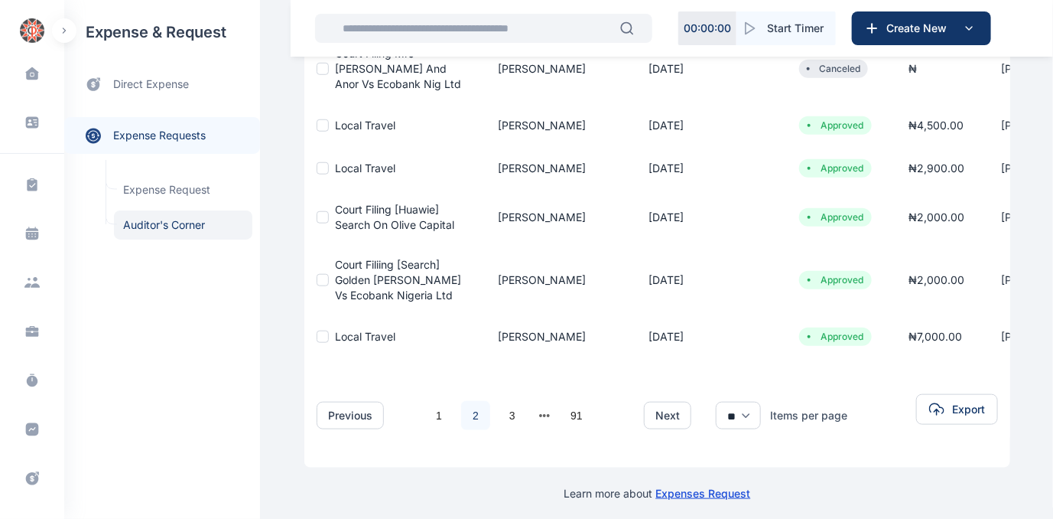
scroll to position [493, 0]
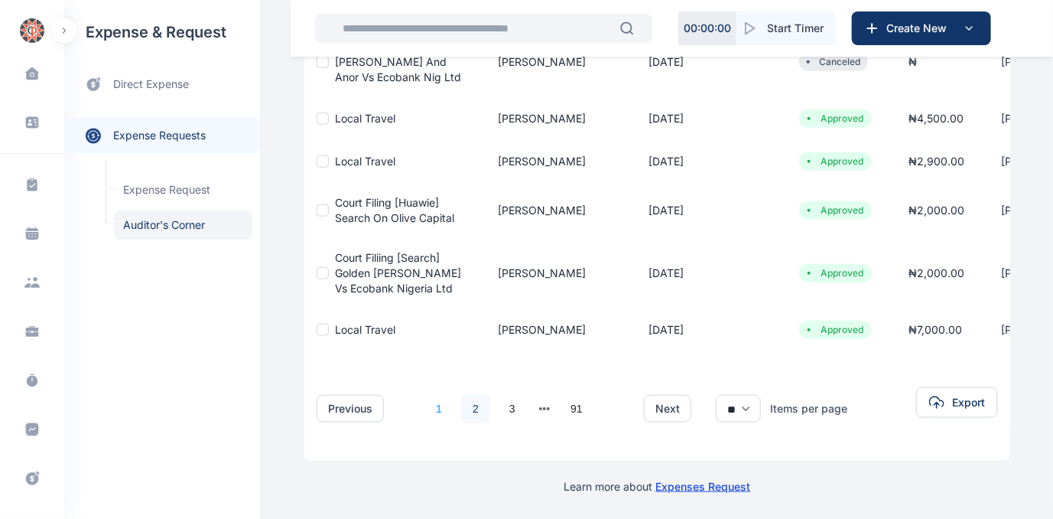
click at [428, 396] on link "1" at bounding box center [439, 408] width 29 height 29
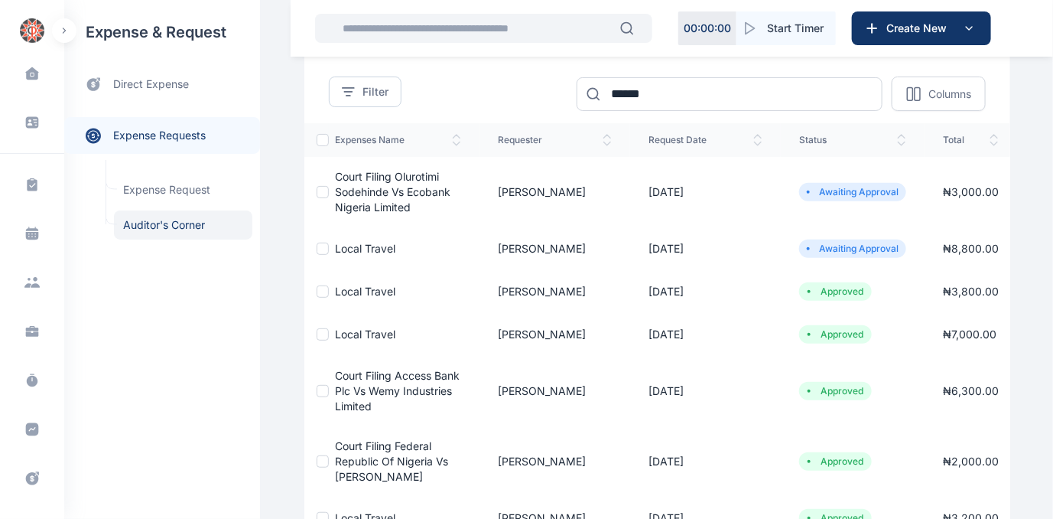
scroll to position [0, 0]
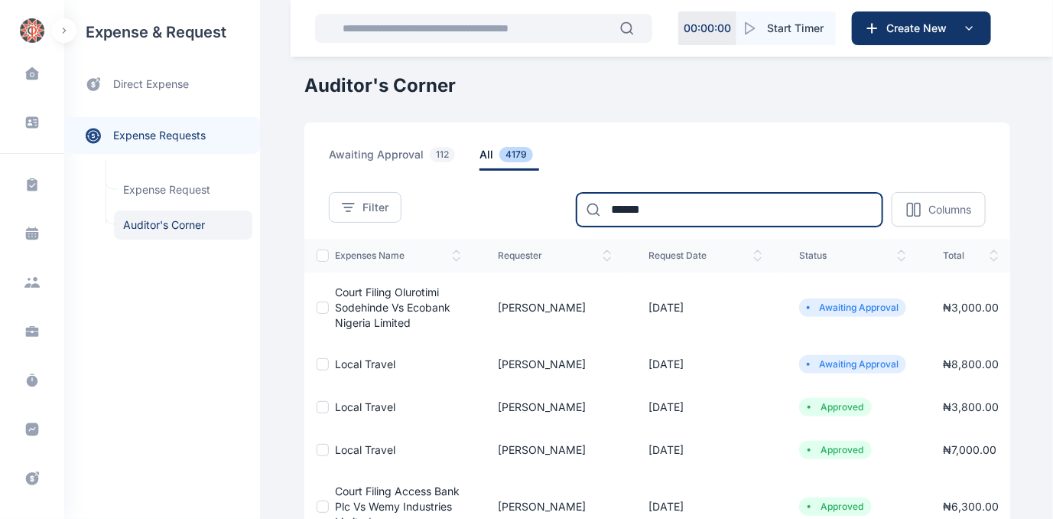
click at [687, 213] on input "******" at bounding box center [730, 210] width 306 height 34
type input "*"
type input "******"
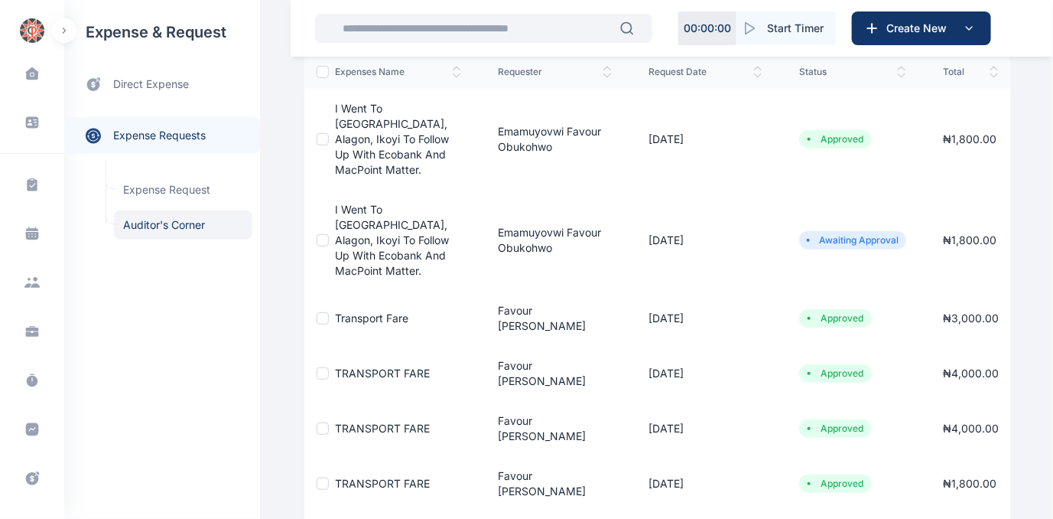
scroll to position [179, 0]
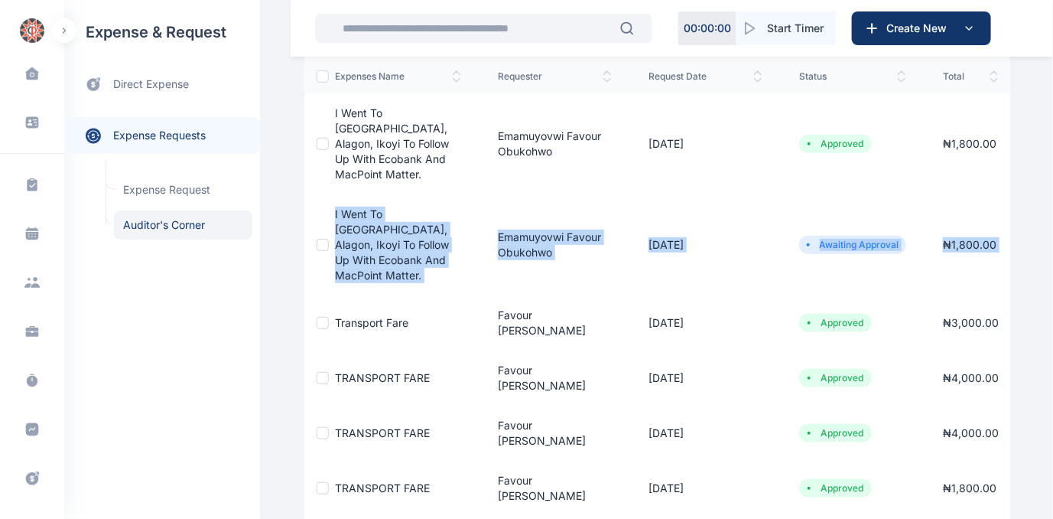
drag, startPoint x: 1040, startPoint y: 213, endPoint x: 1017, endPoint y: 145, distance: 72.1
click at [1017, 145] on div "Dashboard dashboard Conflict-Check conflict-check Task Management task manageme…" at bounding box center [526, 362] width 1053 height 1082
click at [985, 196] on td "₦ 1,800.00" at bounding box center [971, 244] width 93 height 101
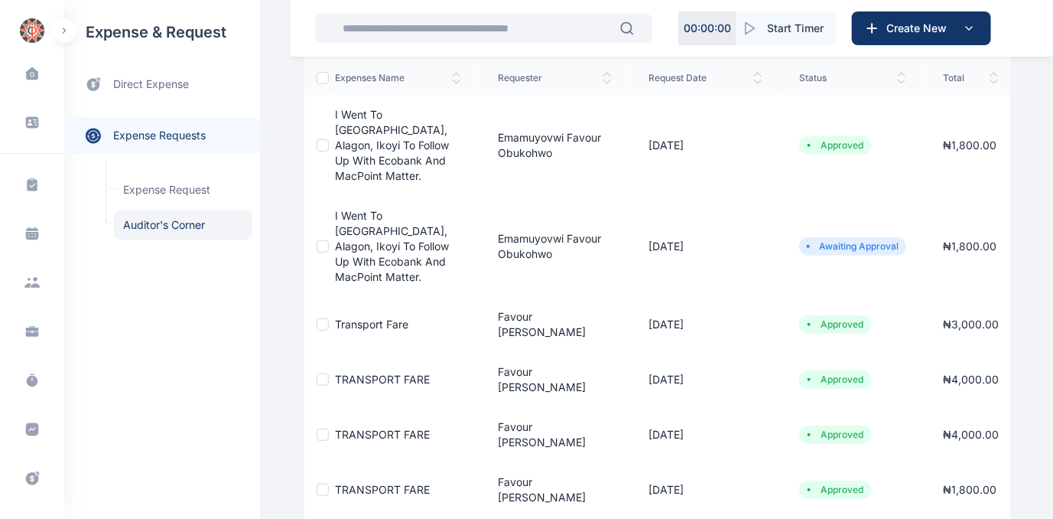
scroll to position [118, 0]
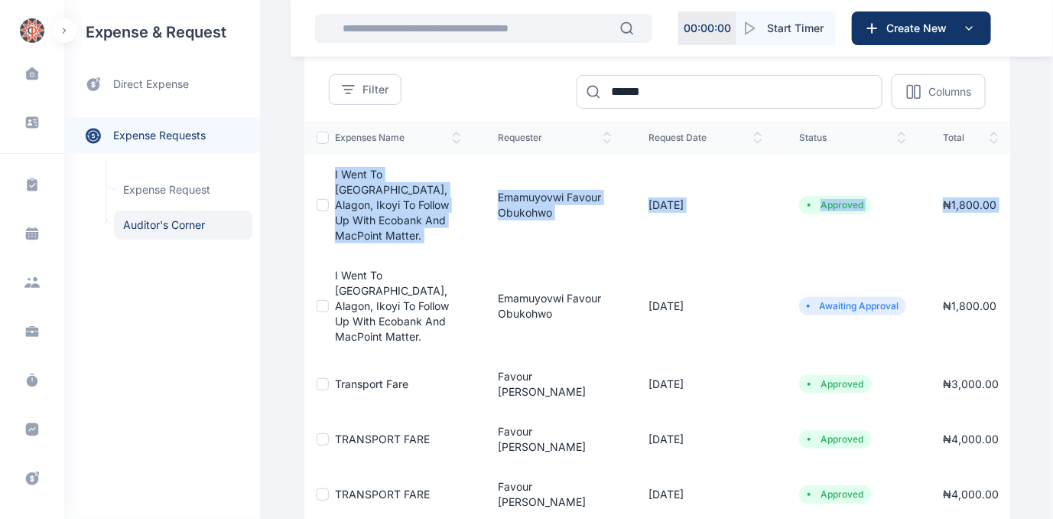
drag, startPoint x: 1050, startPoint y: 138, endPoint x: 1048, endPoint y: 123, distance: 14.7
click at [1048, 123] on div "Dashboard dashboard Conflict-Check conflict-check Task Management task manageme…" at bounding box center [526, 423] width 1053 height 1082
drag, startPoint x: 1048, startPoint y: 123, endPoint x: 919, endPoint y: 215, distance: 157.9
click at [1048, 123] on div "Dashboard dashboard Conflict-Check conflict-check Task Management task manageme…" at bounding box center [526, 423] width 1053 height 1082
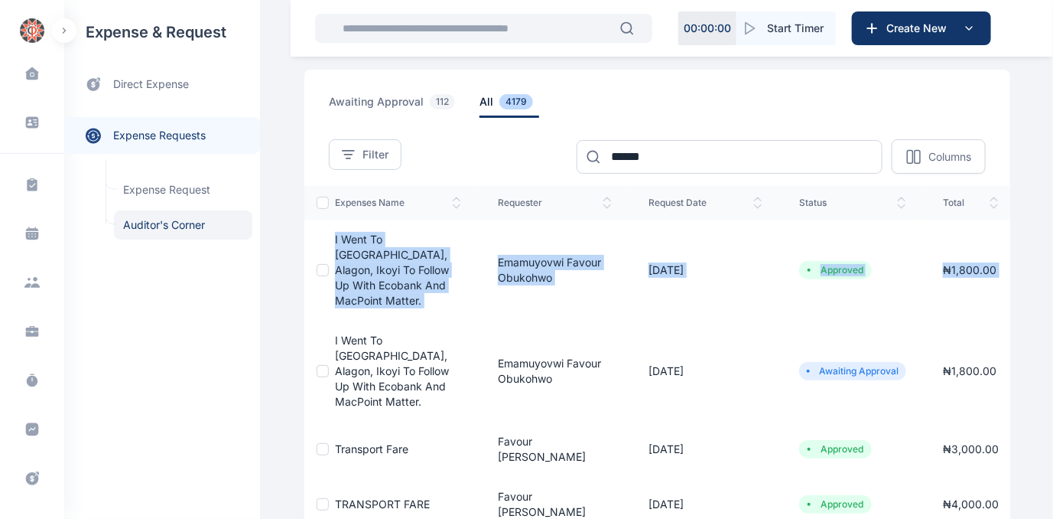
scroll to position [0, 0]
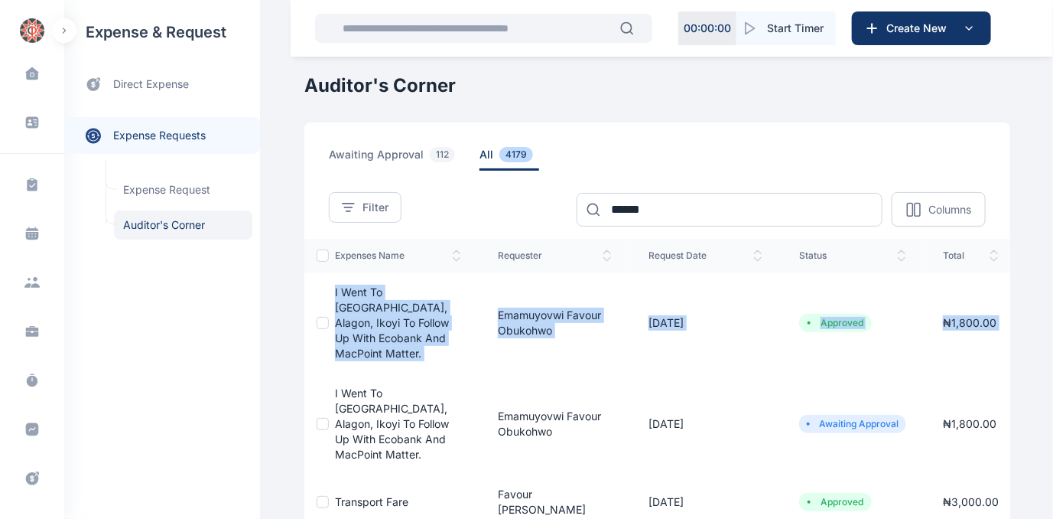
click at [480, 153] on span "all 4179" at bounding box center [510, 159] width 60 height 24
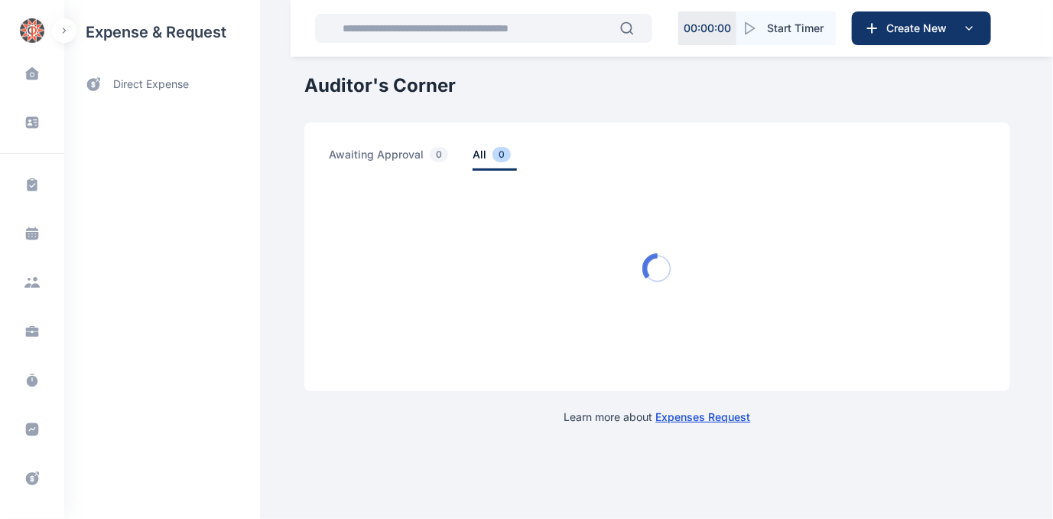
click at [473, 153] on span "all 0" at bounding box center [495, 159] width 44 height 24
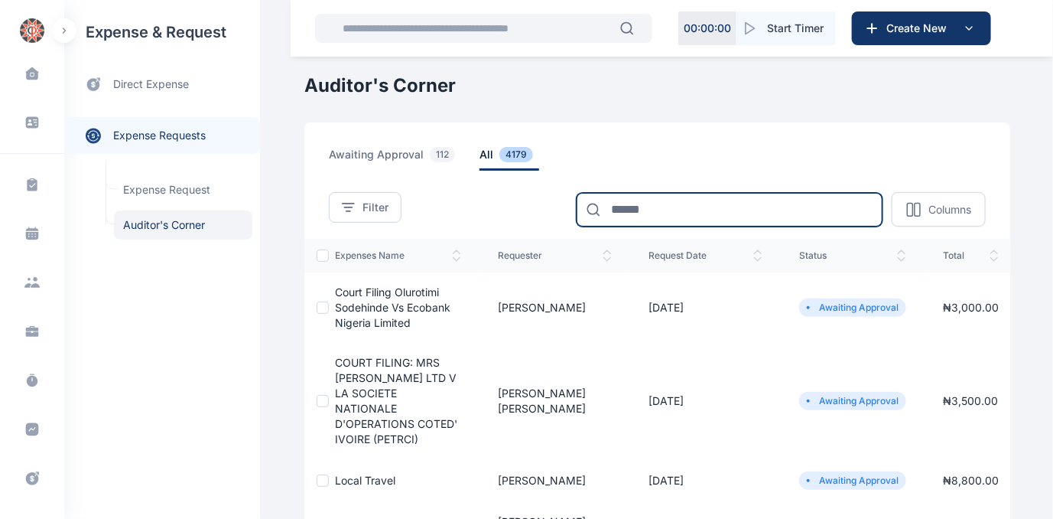
click at [668, 209] on input at bounding box center [730, 210] width 306 height 34
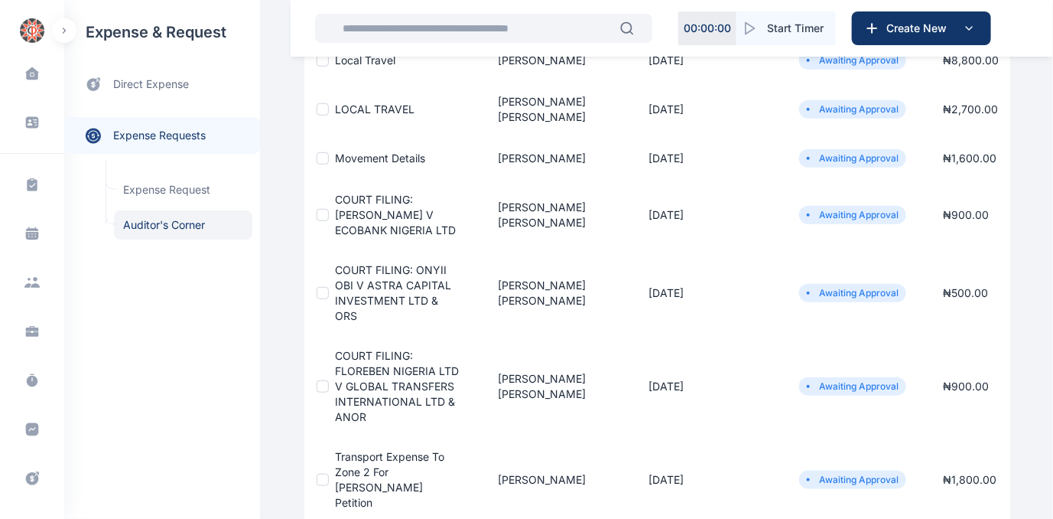
scroll to position [3, 0]
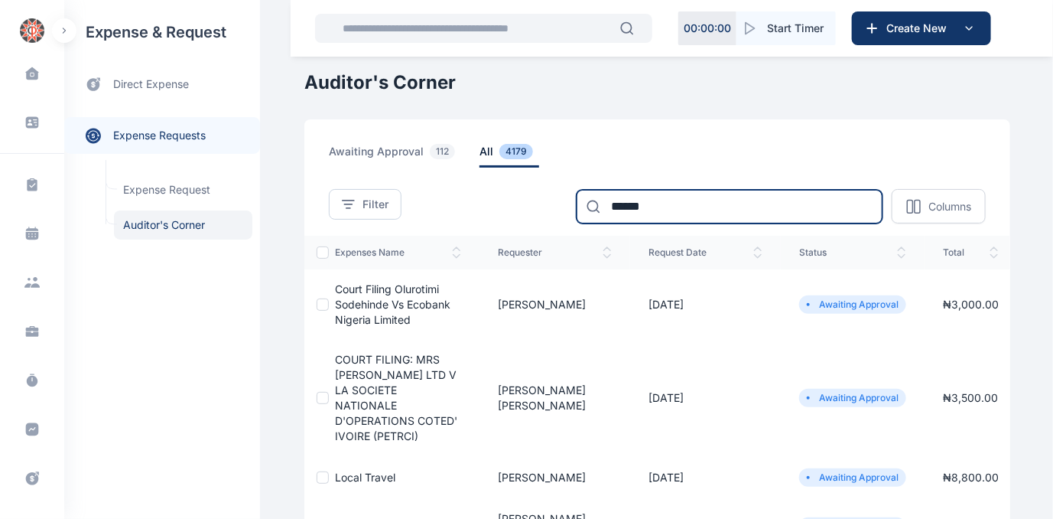
click at [671, 215] on input "******" at bounding box center [730, 207] width 306 height 34
type input "*"
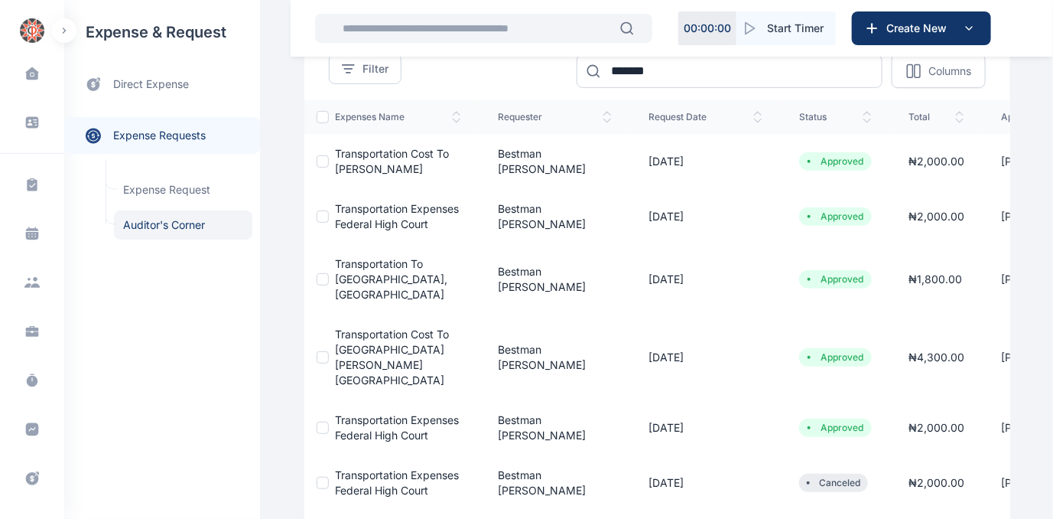
scroll to position [0, 0]
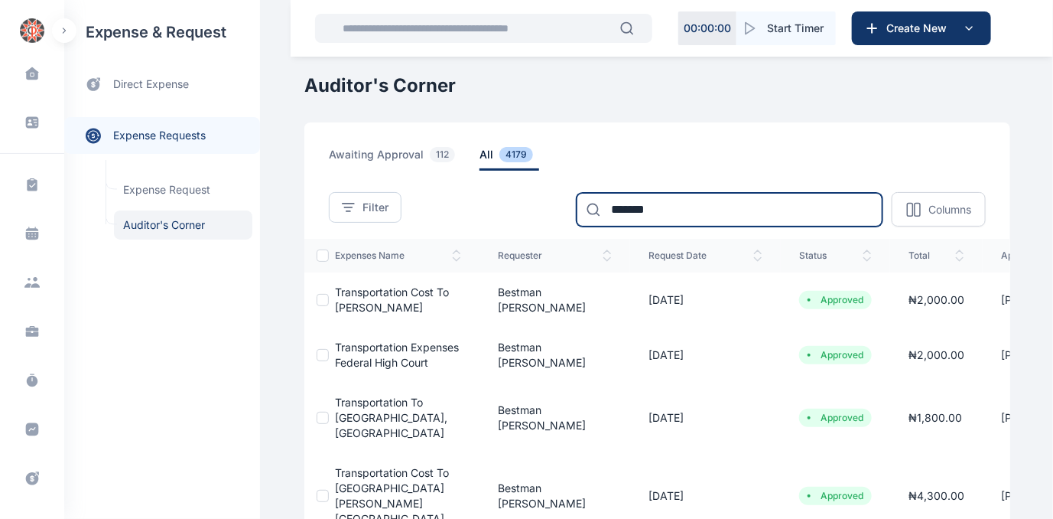
click at [689, 209] on input "*******" at bounding box center [730, 210] width 306 height 34
type input "*"
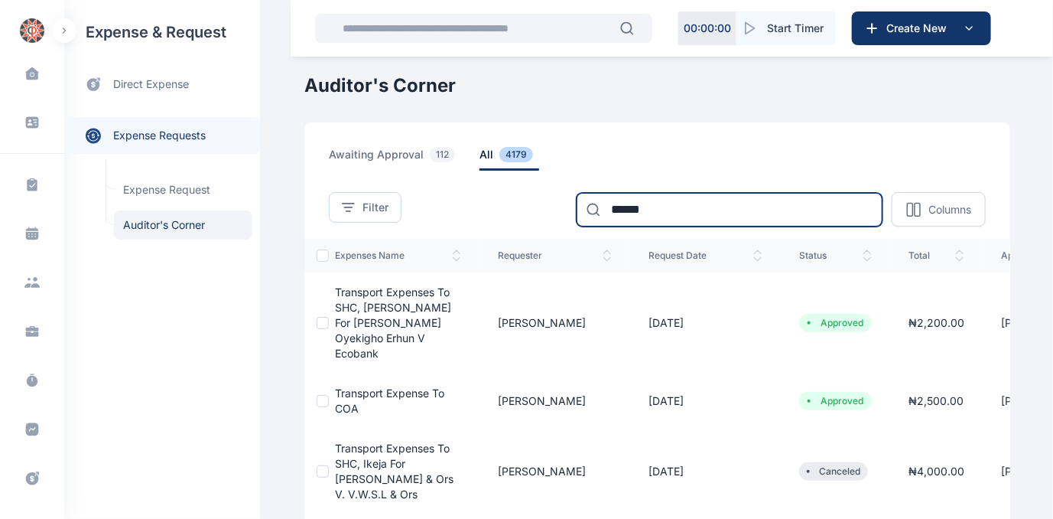
click at [676, 213] on input "******" at bounding box center [730, 210] width 306 height 34
type input "*"
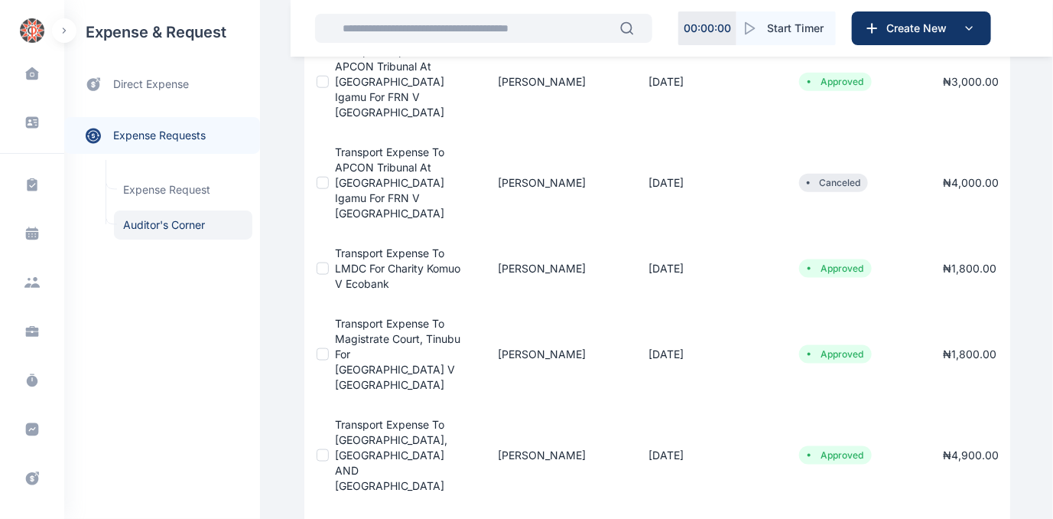
scroll to position [693, 0]
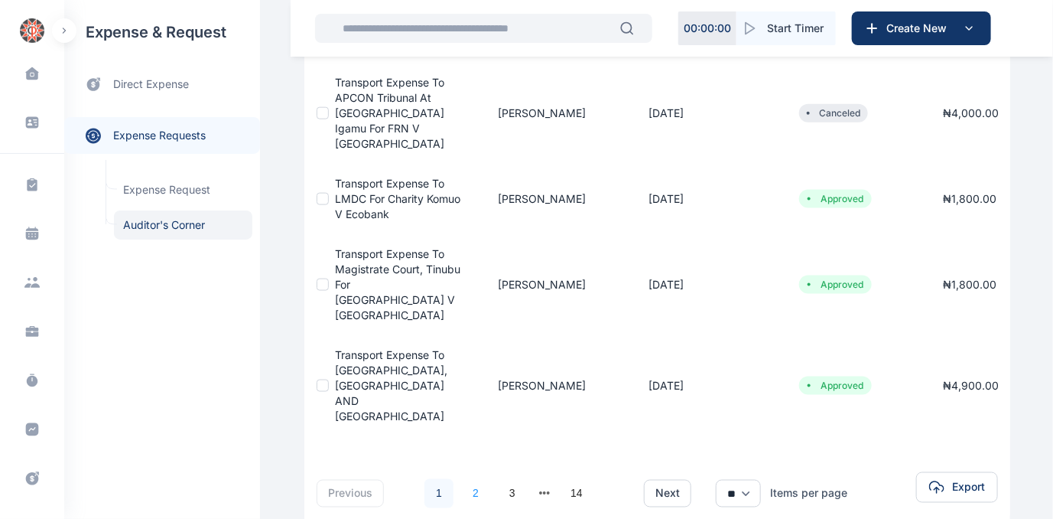
click at [467, 479] on link "2" at bounding box center [475, 493] width 29 height 29
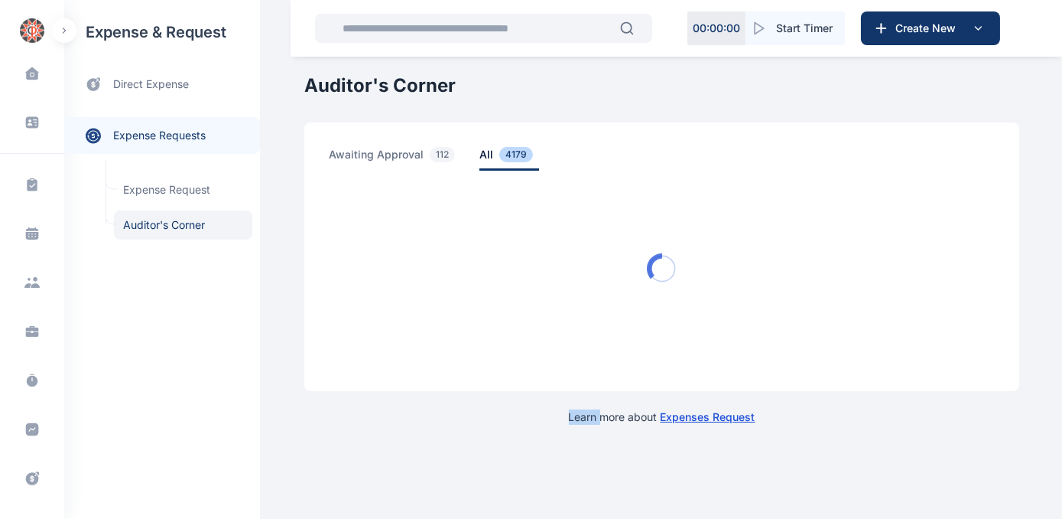
click at [467, 402] on div "Learn more about Expenses Request" at bounding box center [661, 408] width 715 height 34
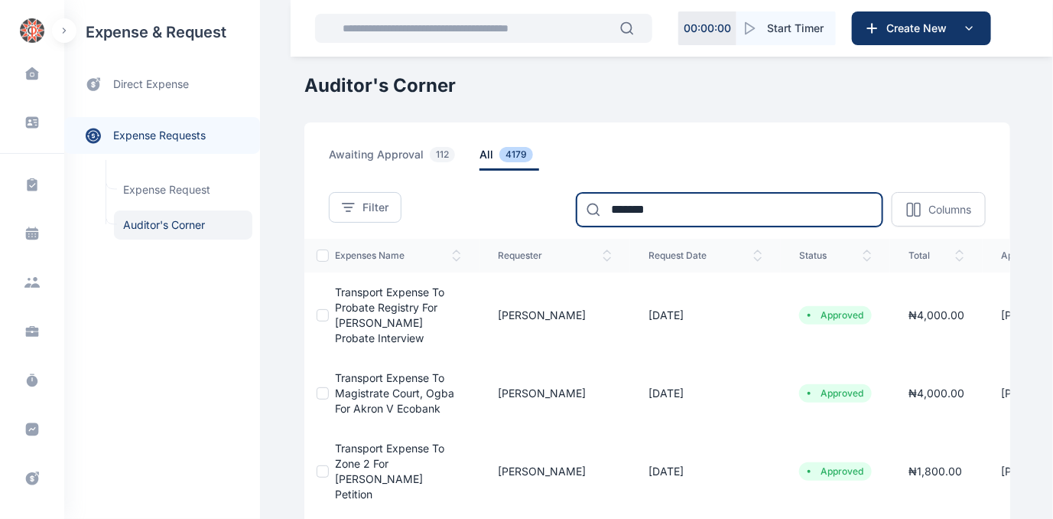
click at [664, 213] on input "*******" at bounding box center [730, 210] width 306 height 34
type input "*"
type input "***"
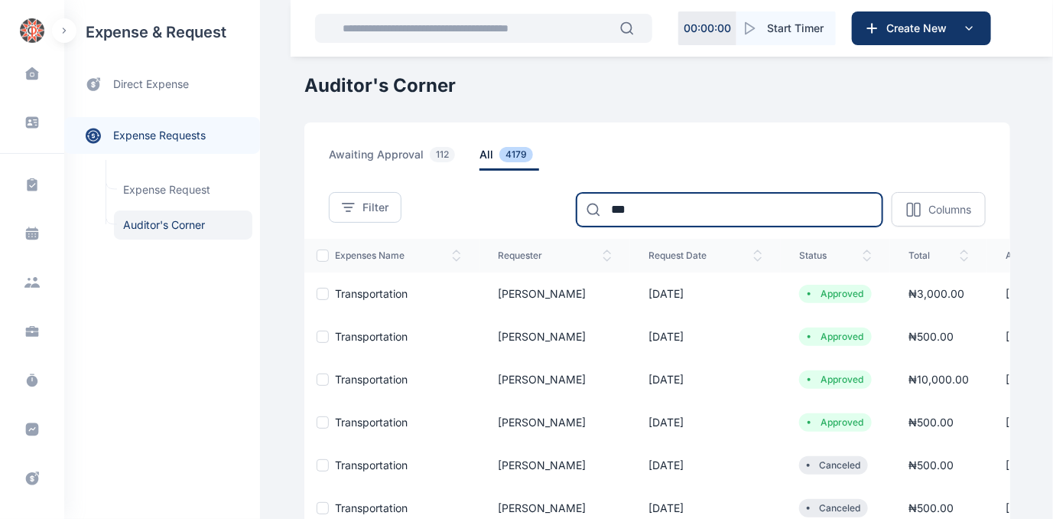
click at [678, 207] on input "***" at bounding box center [730, 210] width 306 height 34
click at [480, 158] on span "all 4179" at bounding box center [510, 159] width 60 height 24
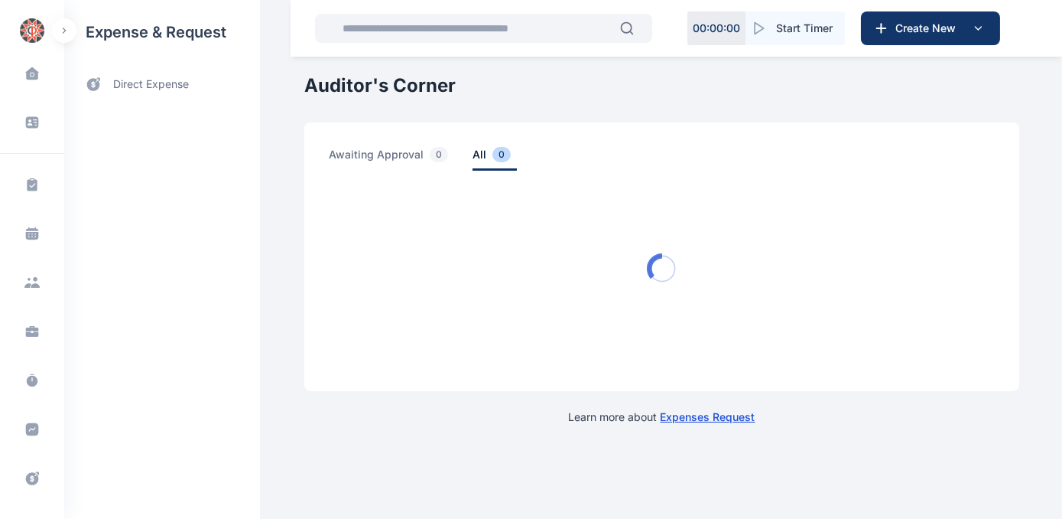
click at [474, 151] on div "awaiting approval 0 all 0" at bounding box center [662, 159] width 666 height 24
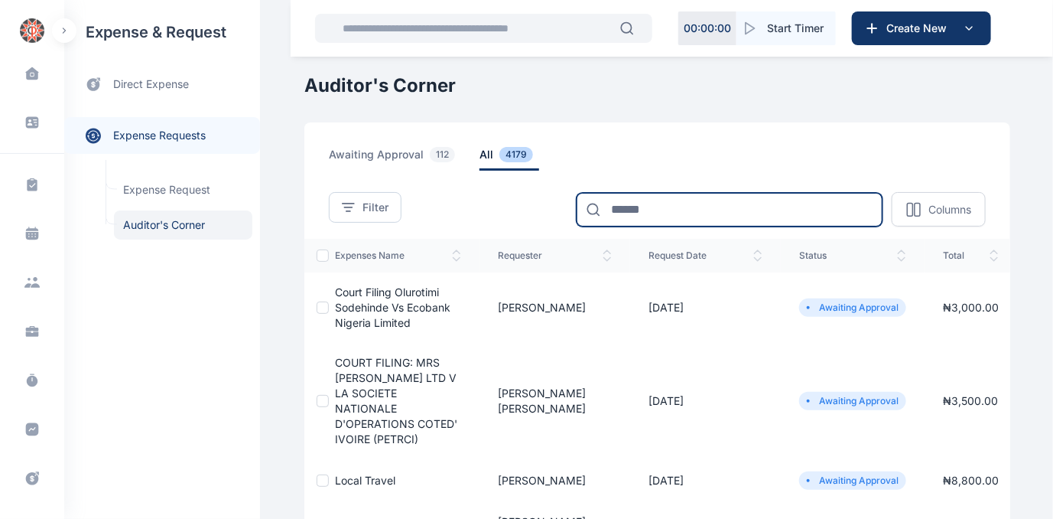
click at [716, 209] on input at bounding box center [730, 210] width 306 height 34
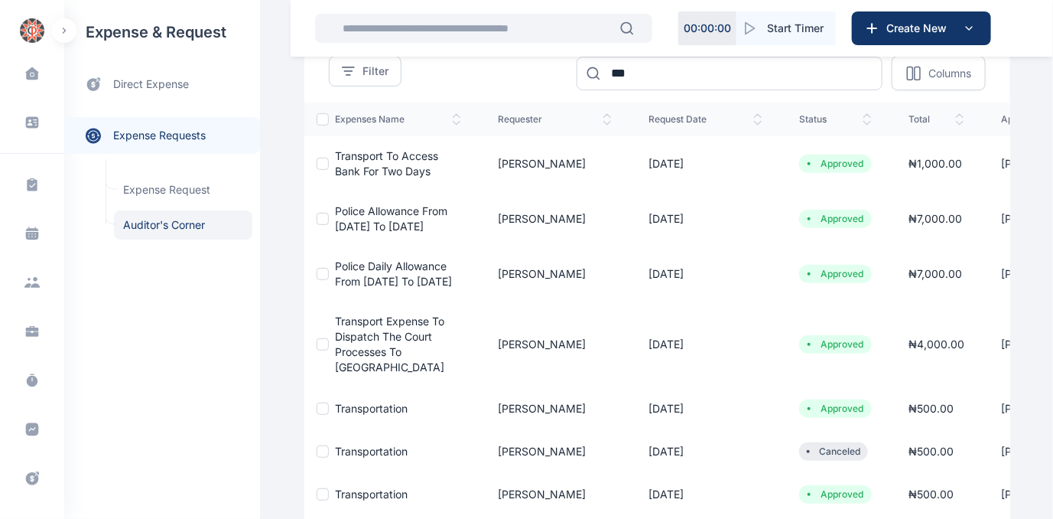
scroll to position [138, 0]
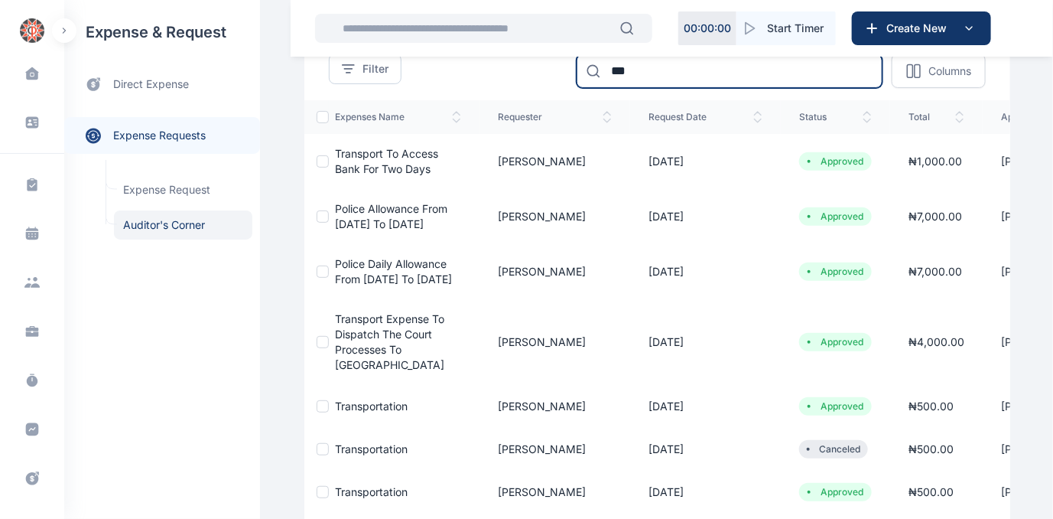
click at [737, 66] on input "***" at bounding box center [730, 71] width 306 height 34
type input "*"
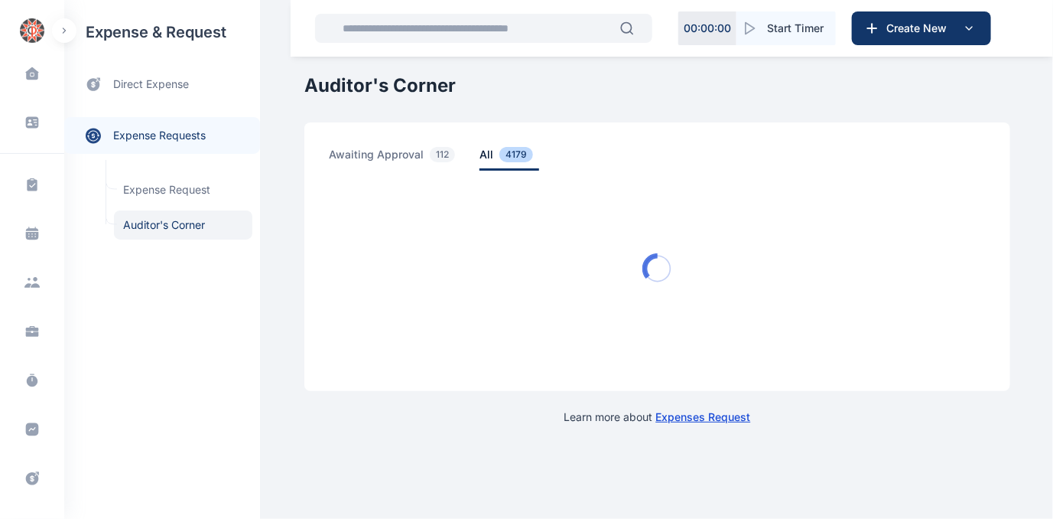
scroll to position [0, 0]
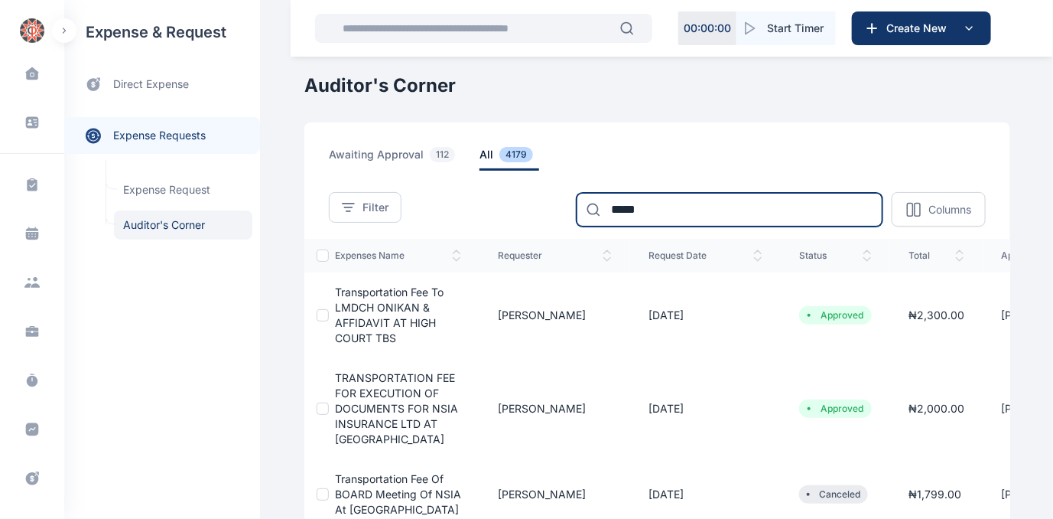
click at [691, 207] on input "*****" at bounding box center [730, 210] width 306 height 34
type input "*******"
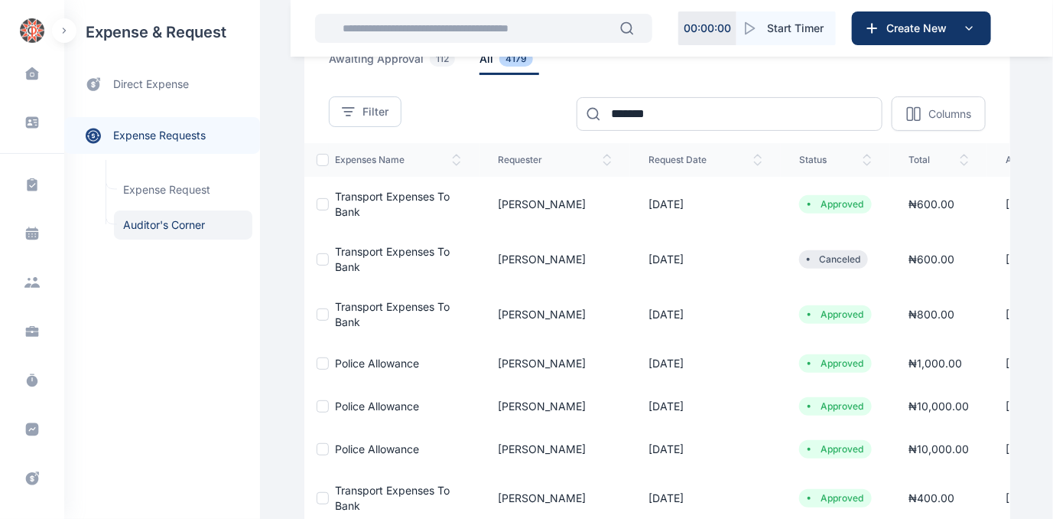
scroll to position [93, 0]
